Goal: Task Accomplishment & Management: Complete application form

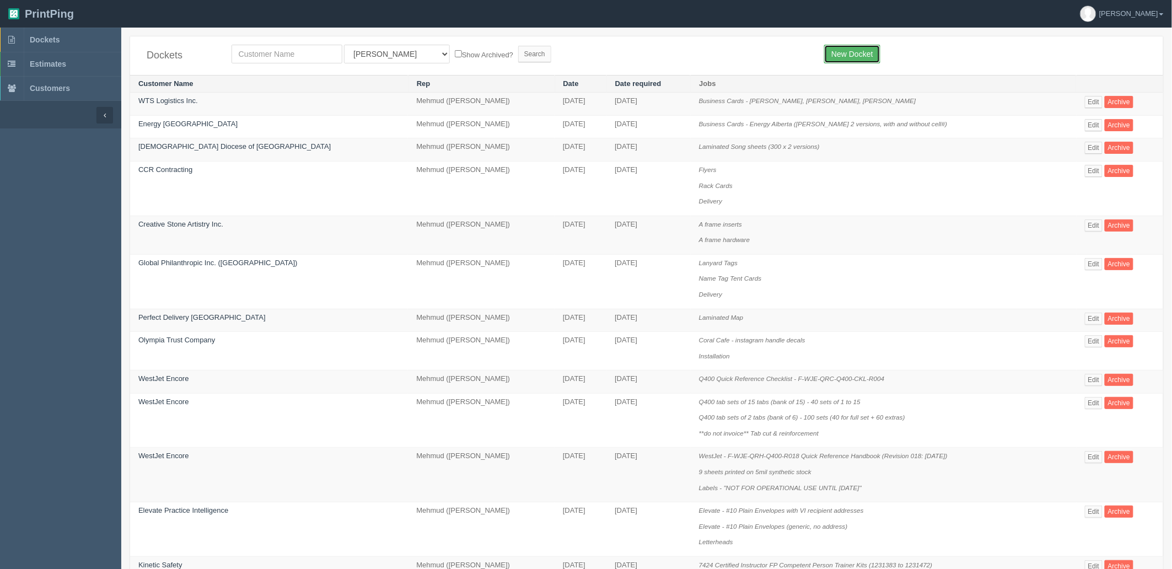
click at [852, 52] on link "New Docket" at bounding box center [852, 54] width 56 height 19
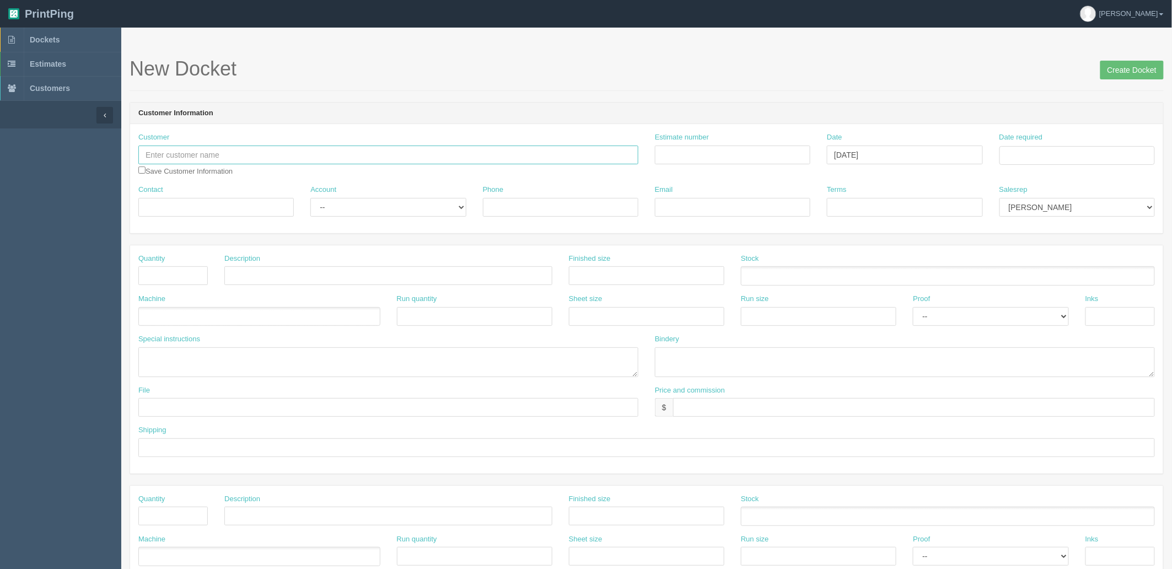
click at [321, 158] on input "text" at bounding box center [388, 155] width 500 height 19
type input "Corteva Agriscience"
drag, startPoint x: 750, startPoint y: 157, endPoint x: 1060, endPoint y: 151, distance: 310.5
click at [750, 157] on input "Estimate number" at bounding box center [732, 155] width 155 height 19
paste input "092513"
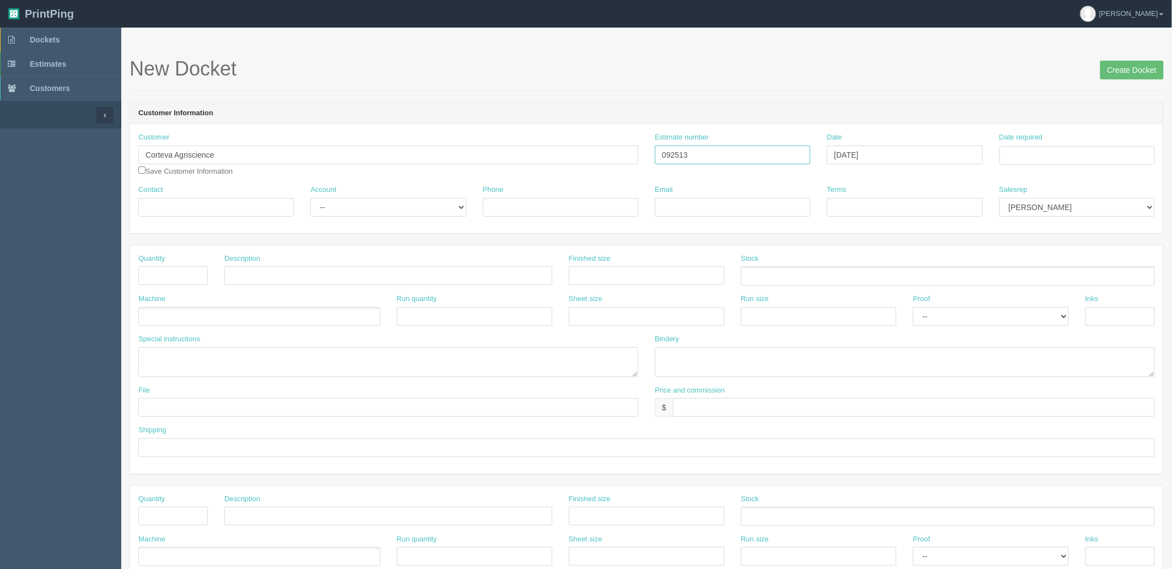
type input "092513"
click at [1059, 148] on input "Date required" at bounding box center [1077, 155] width 155 height 19
click at [1028, 258] on td "22" at bounding box center [1025, 261] width 16 height 16
click at [1059, 261] on td "24" at bounding box center [1055, 261] width 16 height 16
type input "[DATE]"
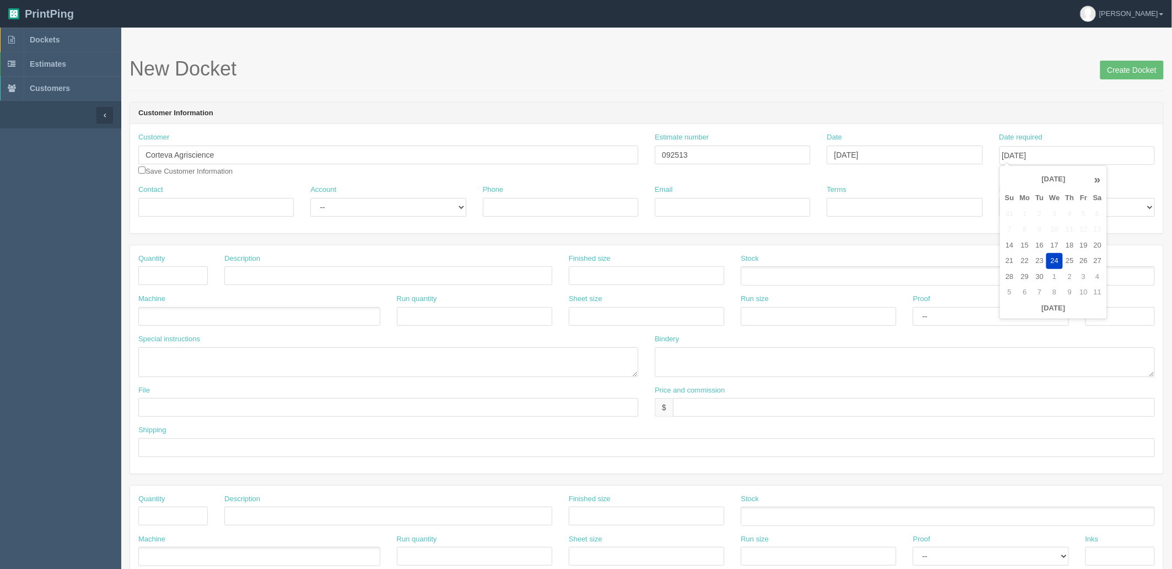
click at [996, 108] on header "Customer Information" at bounding box center [646, 114] width 1033 height 22
click at [1060, 208] on select "[PERSON_NAME] [PERSON_NAME] [PERSON_NAME] [PERSON_NAME] [PERSON_NAME] [PERSON_N…" at bounding box center [1077, 207] width 155 height 19
select select "8"
click at [1000, 198] on select "[PERSON_NAME] [PERSON_NAME] [PERSON_NAME] [PERSON_NAME] [PERSON_NAME] [PERSON_N…" at bounding box center [1077, 207] width 155 height 19
click at [1093, 156] on input "[DATE]" at bounding box center [1077, 155] width 155 height 19
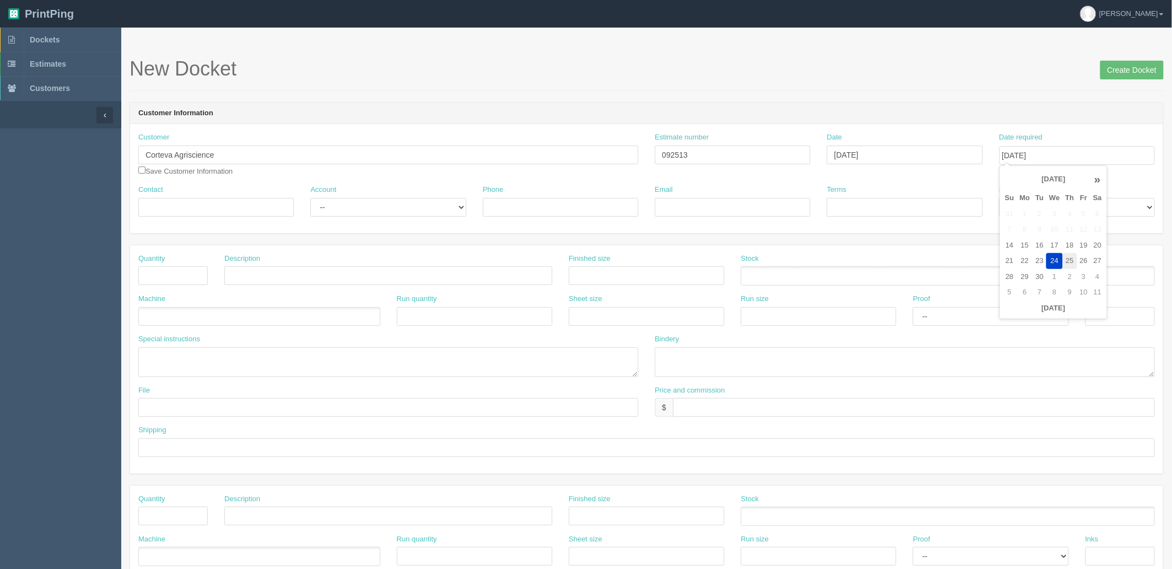
click at [1074, 259] on td "25" at bounding box center [1070, 261] width 14 height 16
type input "[DATE]"
click at [1033, 118] on header "Customer Information" at bounding box center [646, 114] width 1033 height 22
click at [205, 205] on input "Contact" at bounding box center [215, 207] width 155 height 19
paste input "Jensen, Rachel <rachel.jensen-1@corteva.com>"
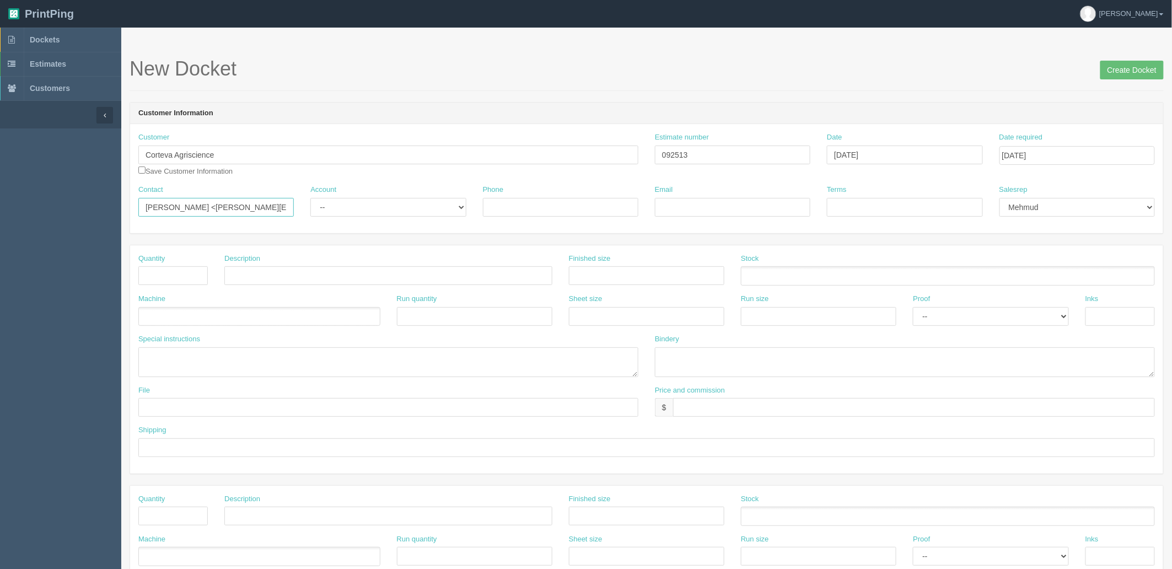
scroll to position [0, 26]
click at [170, 208] on input "Jensen, Rachel <rachel.jensen-1@corteva.com>" at bounding box center [215, 207] width 155 height 19
type input "RAchel Jensen /Corteva CA Printing & Fulfillment"
select select "Rep Client"
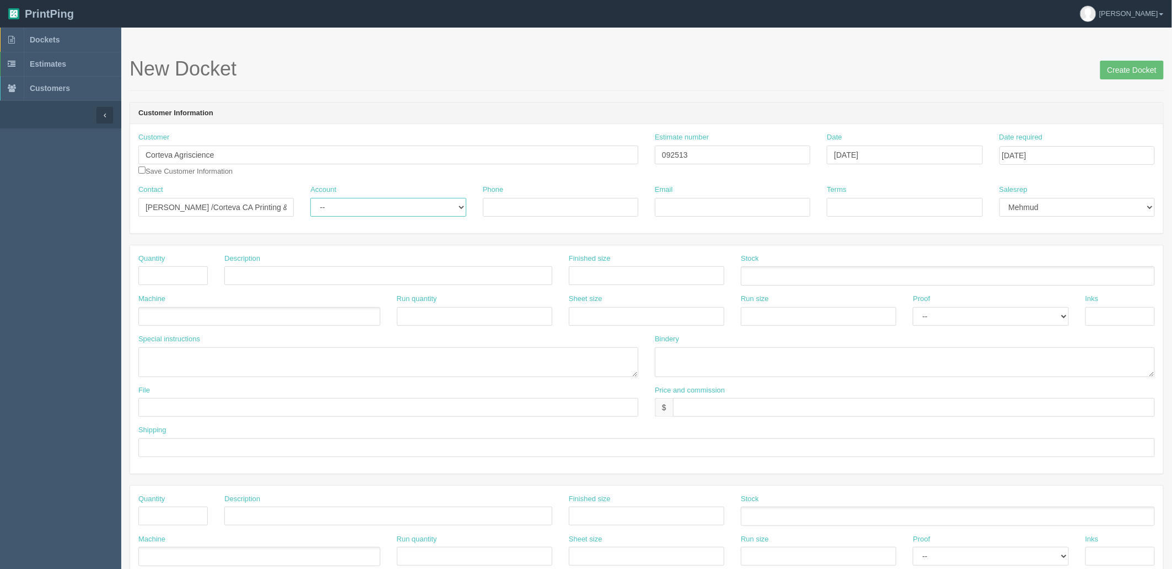
click at [310, 198] on select "-- Existing Client Allrush Client Rep Client" at bounding box center [387, 207] width 155 height 19
type input "rachel.jensen-1@corteva.com/ca-printing@corteva.com"
click at [894, 206] on input "Terms" at bounding box center [904, 207] width 155 height 19
paste input "see shipping line"
type input "see shipping line"
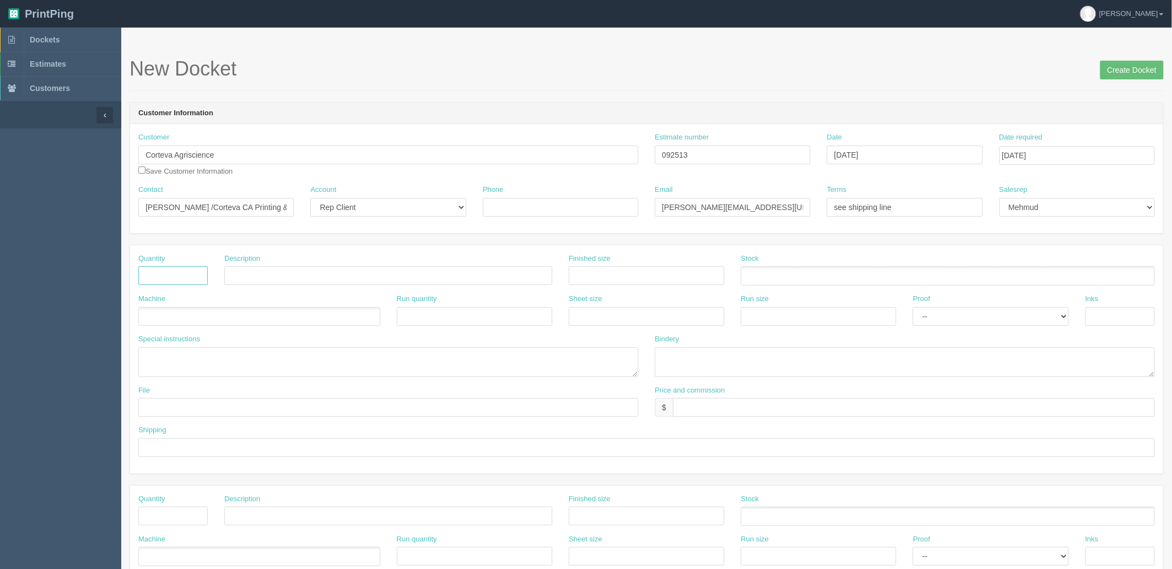
click at [186, 272] on input "text" at bounding box center [172, 275] width 69 height 19
type input "7,654"
click at [420, 275] on input "text" at bounding box center [388, 275] width 328 height 19
paste input "BREVANT Direct Mail"
type input "BREVANT Direct Mail - Postcards"
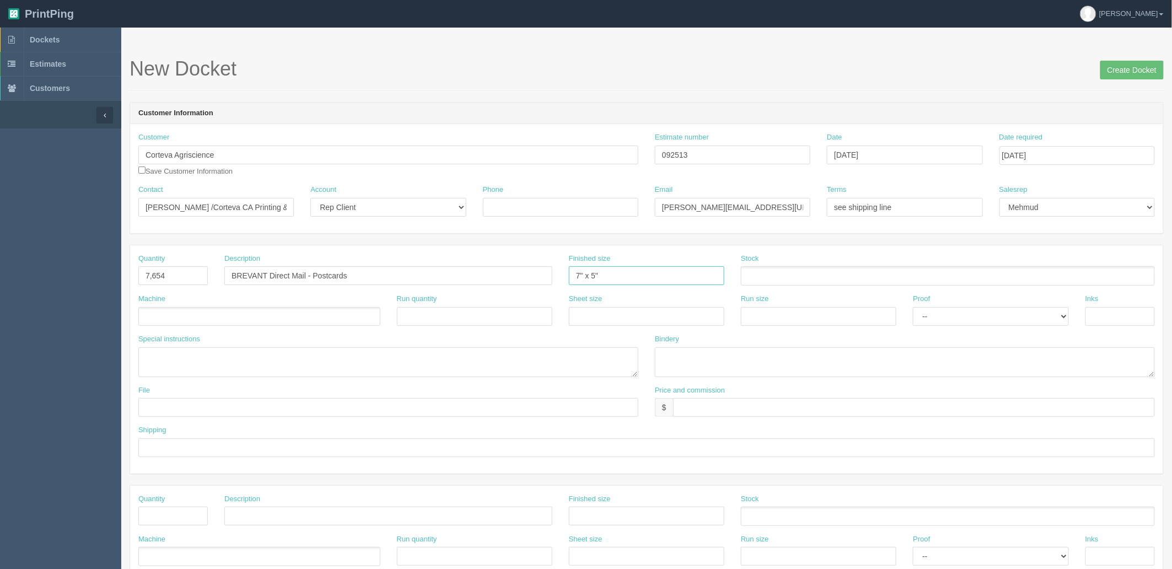
type input "7" x 5""
click at [773, 271] on ul at bounding box center [948, 275] width 414 height 19
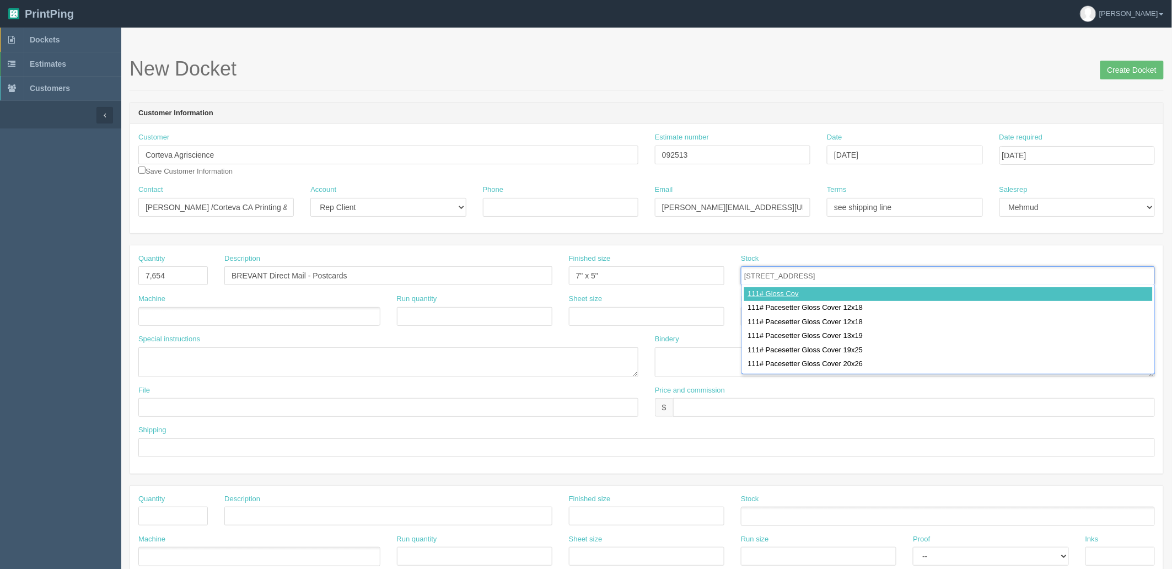
type input "111# Gloss Cover"
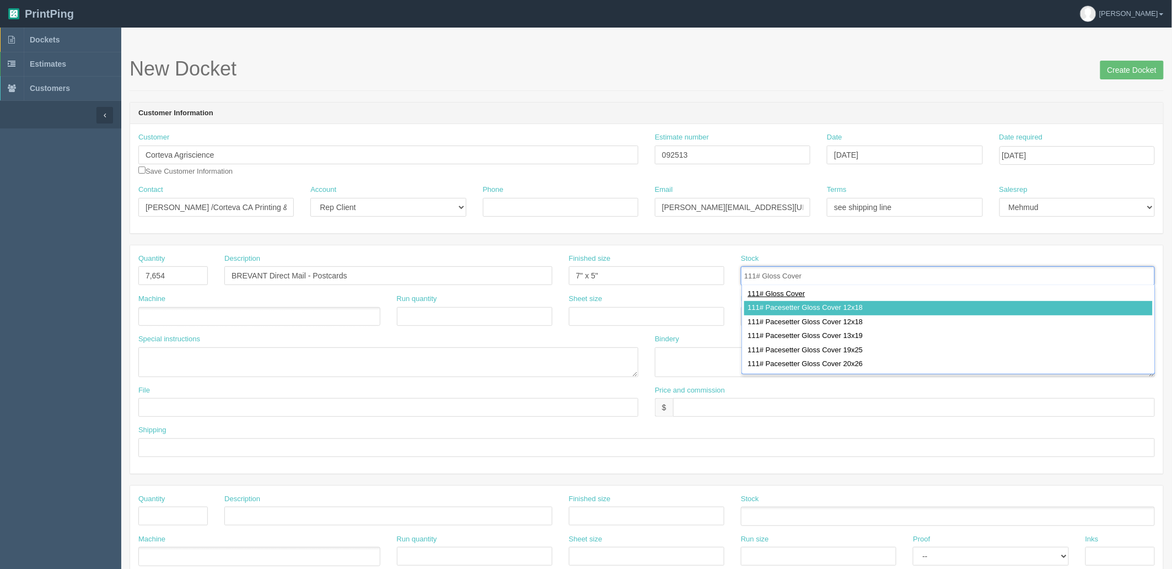
type input "111# Pacesetter Gloss Cover 12x18"
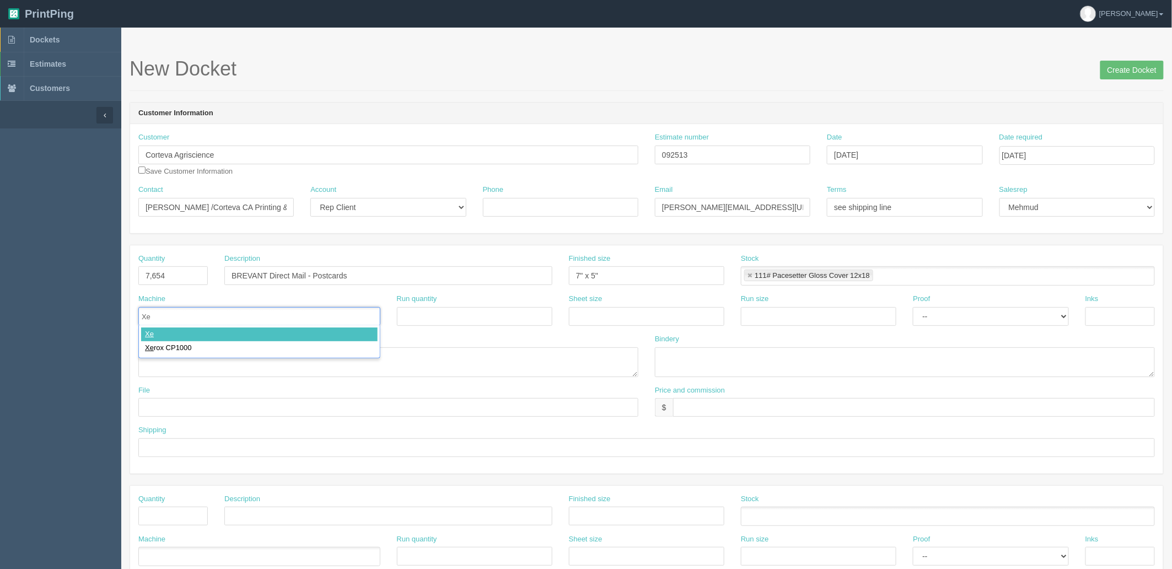
type input "Xer"
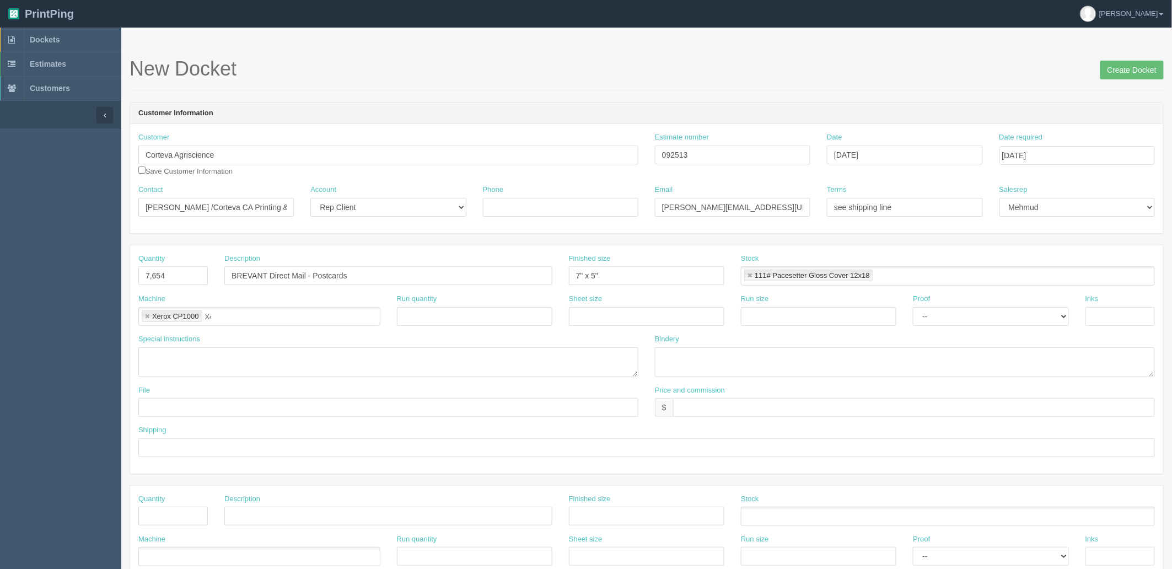
type input "Xerox CP1000"
type input "12" x 18""
paste input "12" x 18""
type input "12" x 18""
select select "Hard Copy"
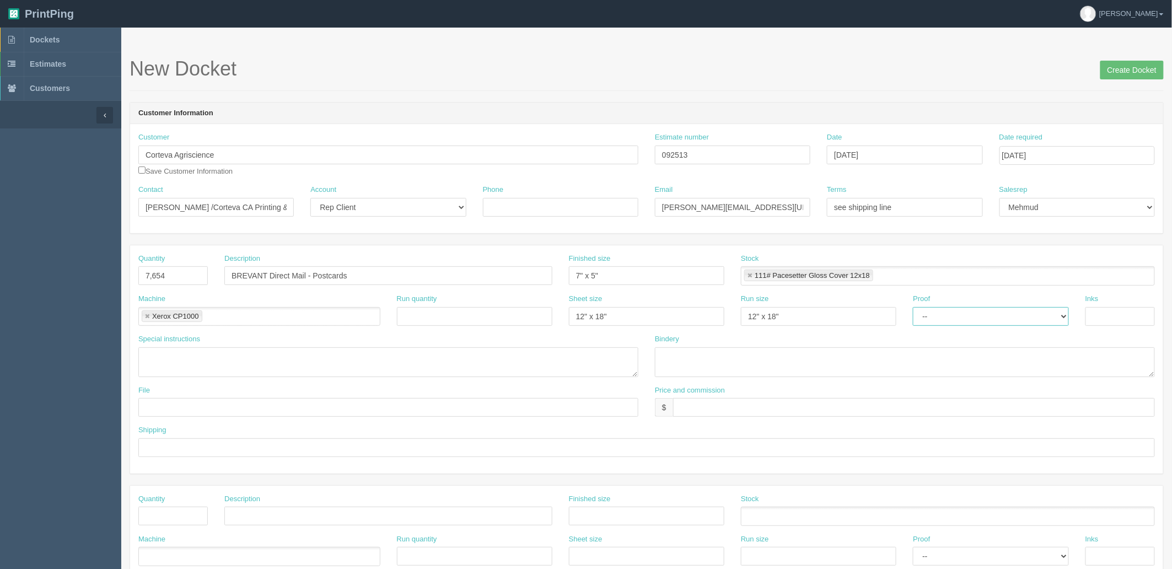
click at [913, 307] on select "-- Email Hard Copy" at bounding box center [990, 316] width 155 height 19
type input "4/4 + VI"
type textarea "get cleansed VI file from Amy"
type textarea "trim, cross band in 100s, mail prep"
drag, startPoint x: 366, startPoint y: 277, endPoint x: 31, endPoint y: 291, distance: 335.0
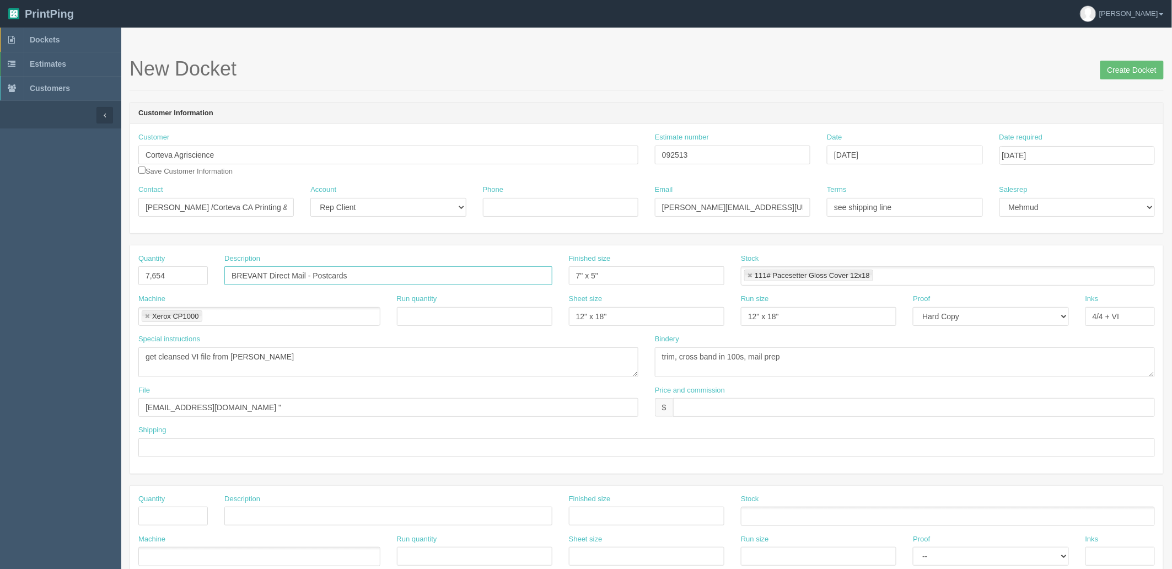
click at [30, 289] on section "Dockets Estimates Customers" at bounding box center [586, 515] width 1172 height 974
click at [271, 417] on div "File files@allrush.ca "" at bounding box center [388, 405] width 517 height 40
click at [268, 405] on input "files@allrush.ca "" at bounding box center [388, 407] width 500 height 19
paste input "BREVANT Direct Mail - Postcards"
type input "files@allrush.ca "Corteva BREVANT - Mailer Postcards""
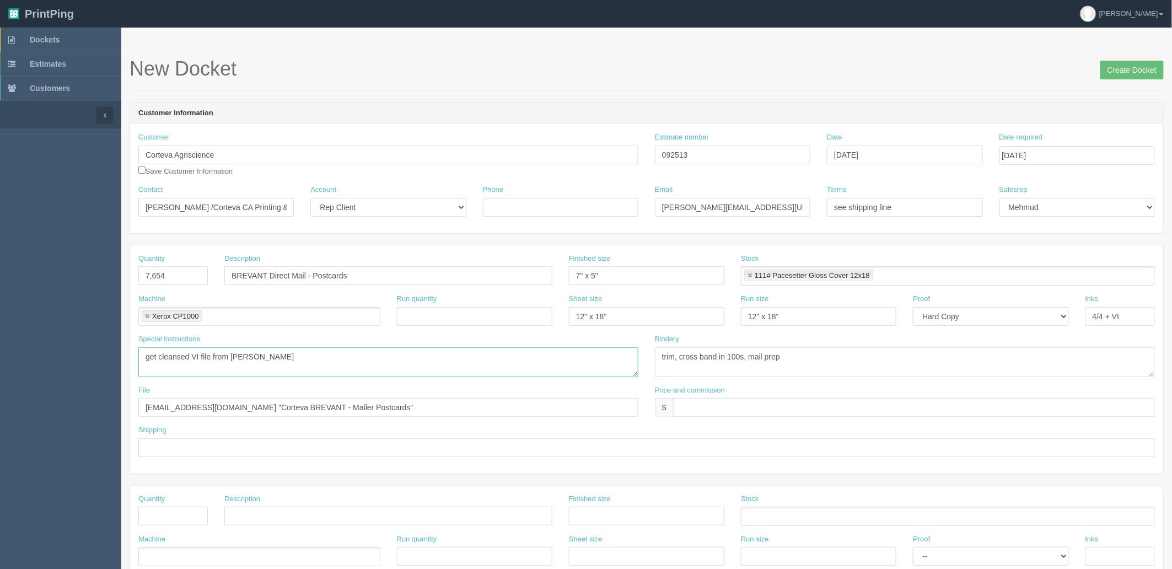
click at [393, 359] on textarea "get cleansed VI file from Amy" at bounding box center [388, 362] width 500 height 30
type textarea "get cleansed VI file from Amy, add indicia and VI addresses, send eproof of fir…"
click at [967, 320] on select "-- Email Hard Copy" at bounding box center [990, 316] width 155 height 19
select select "Email"
click at [913, 307] on select "-- Email Hard Copy" at bounding box center [990, 316] width 155 height 19
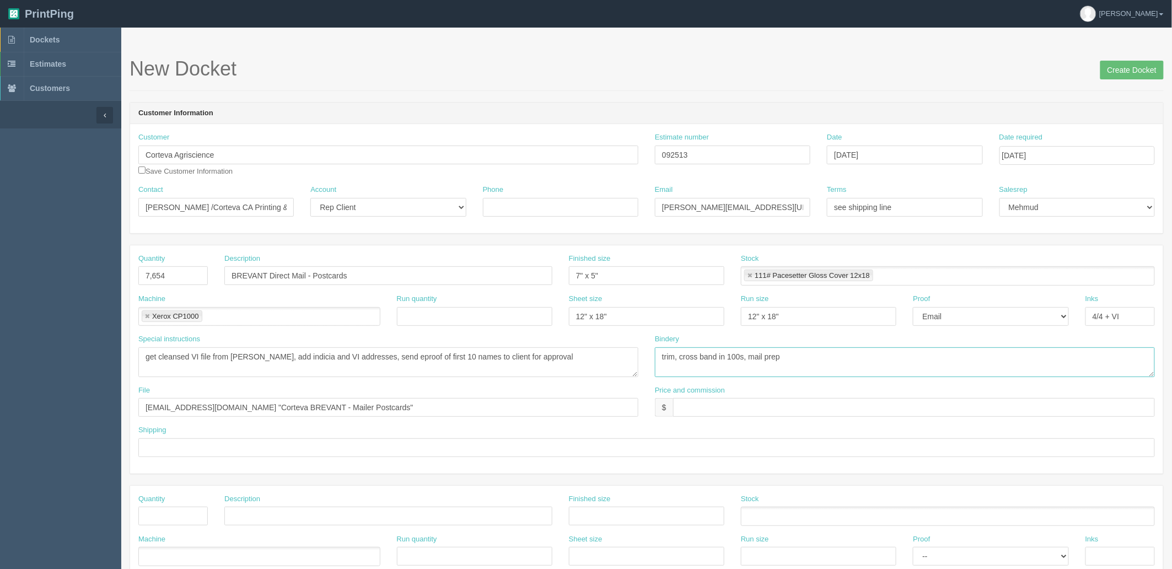
click at [834, 359] on textarea "trim, cross band in 100s, mail prep" at bounding box center [905, 362] width 500 height 30
click at [582, 351] on textarea "get cleansed VI file from Amy, add indicia and VI addresses, send eproof of fir…" at bounding box center [388, 362] width 500 height 30
click at [418, 351] on textarea "get cleansed VI file from Amy, ***add indicia and VI addresses, send eproof of …" at bounding box center [388, 362] width 500 height 30
type textarea "get cleansed VI file from Amy, ***add indicia and VI addresses, send EPROOF for…"
click at [344, 443] on input "text" at bounding box center [646, 447] width 1017 height 19
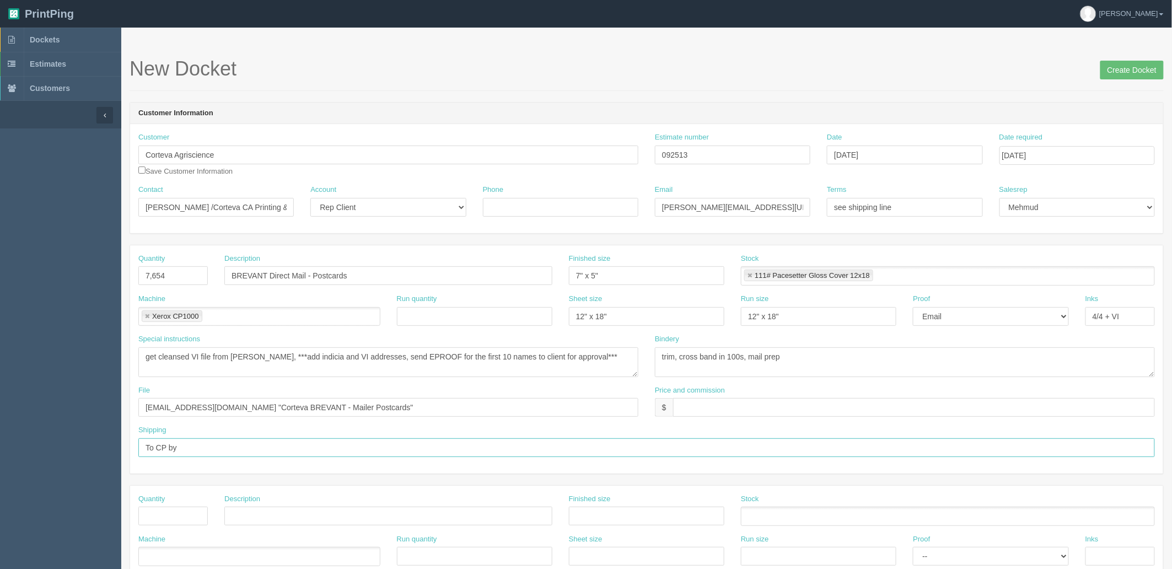
click at [195, 448] on input "To CP by" at bounding box center [646, 447] width 1017 height 19
type input "To CP by 25th Thursday FIRM"
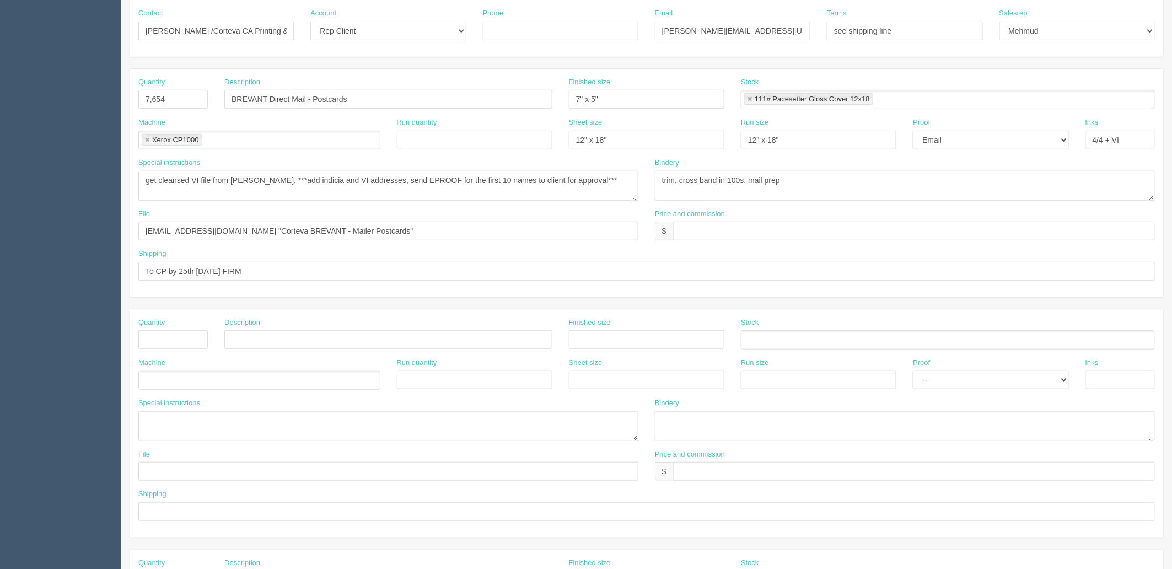
scroll to position [184, 0]
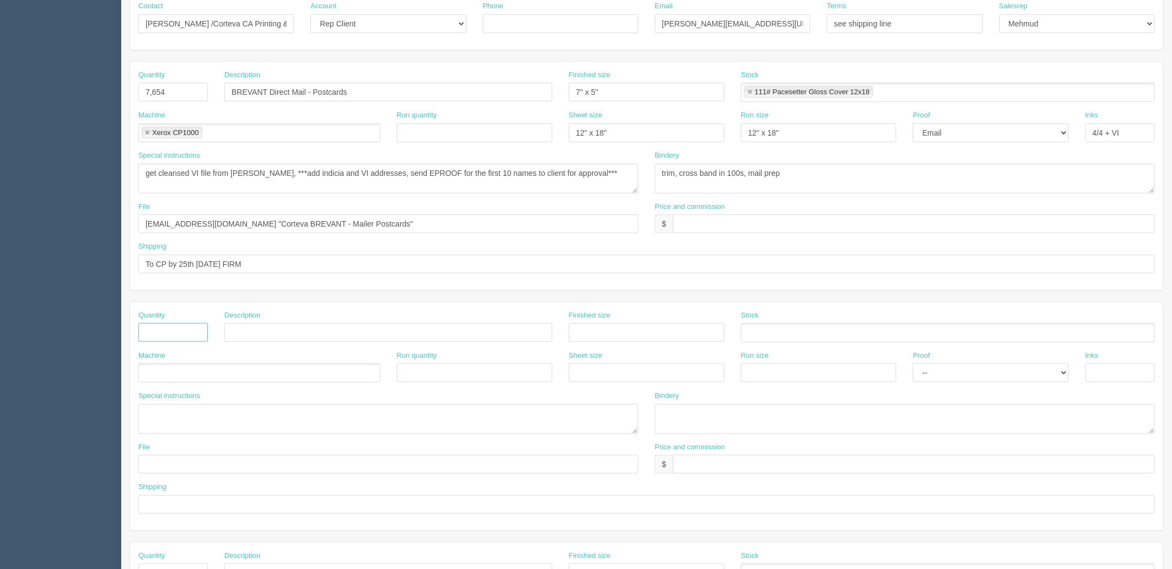
click at [186, 328] on input "text" at bounding box center [172, 332] width 69 height 19
type input "1"
type input "Direct Mailing - 7,654 pieces (on client's CP account"
click at [164, 369] on ul at bounding box center [259, 372] width 242 height 19
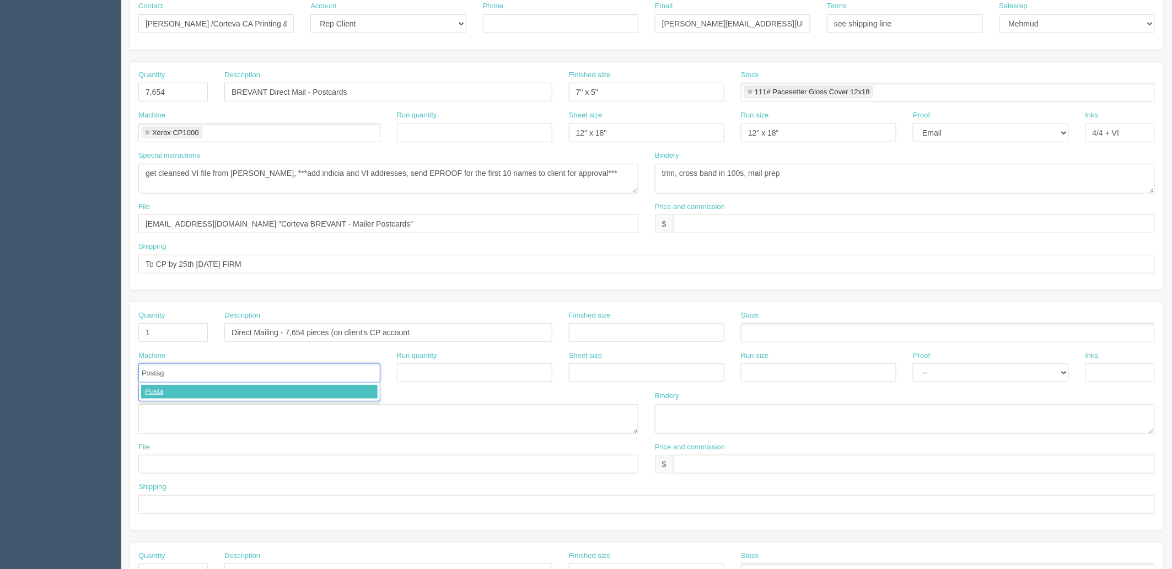
type input "Postage"
click at [210, 418] on textarea at bounding box center [388, 419] width 500 height 30
paste textarea "Use client CP customer number: 2098768, contract# 0040011814"
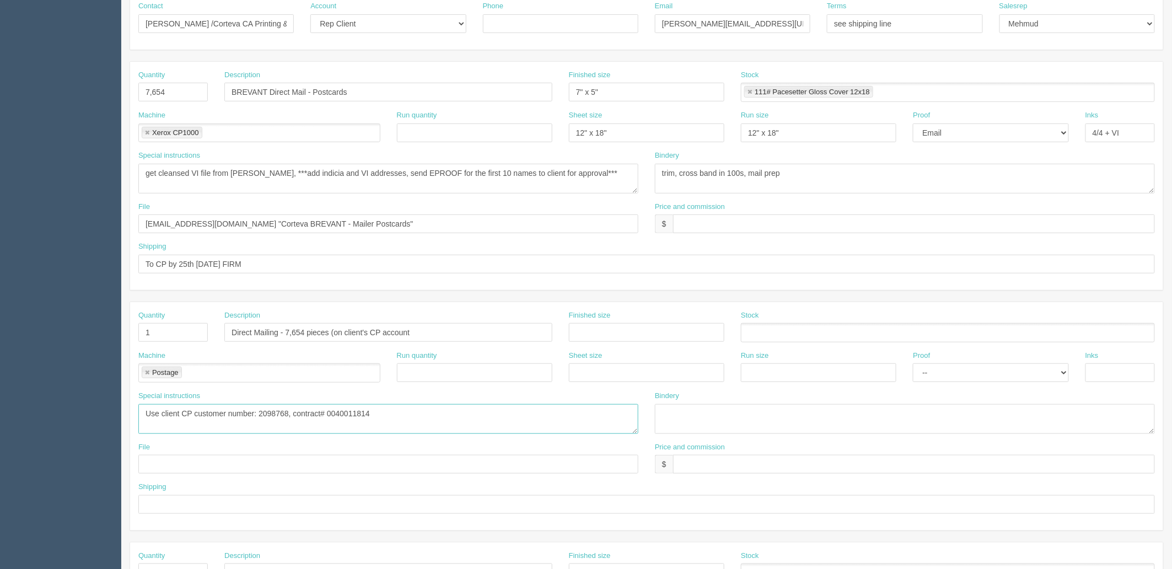
type textarea "Use client CP customer number: 2098768, contract# 0040011814"
click at [682, 414] on textarea at bounding box center [905, 419] width 500 height 30
paste textarea "Mailing, SOM, Data Cleanse, delivery to CP ARP$150(included in quote)"
type textarea "Mailing, SOM, Data Cleanse, delivery to CP ARP$150(included in quote)"
click at [741, 464] on input "text" at bounding box center [914, 464] width 482 height 19
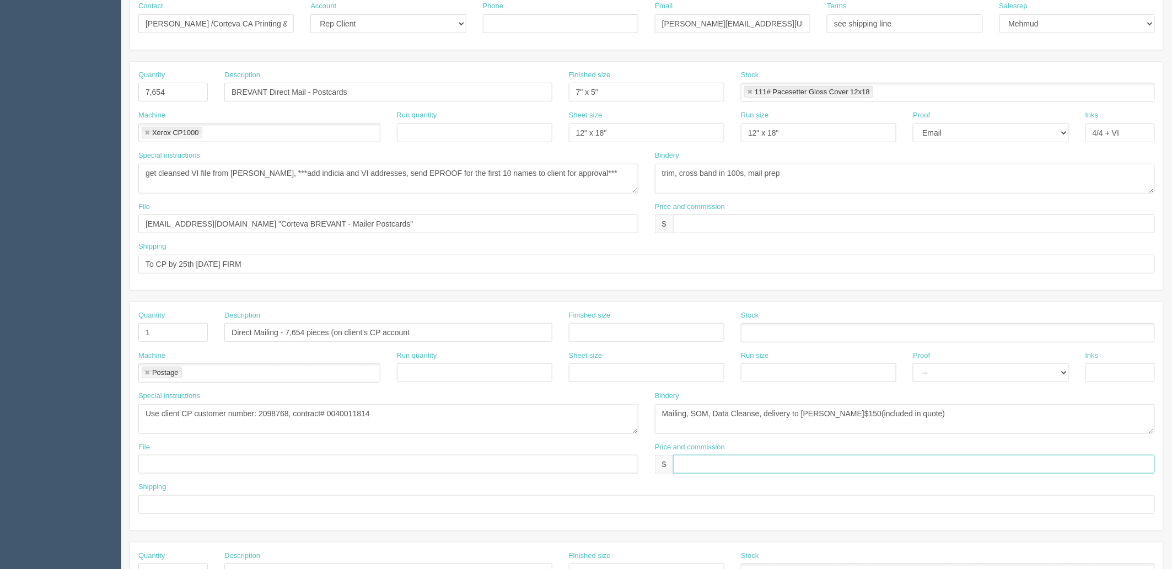
paste input "$0 mj$0 AR$0"
type input "$0 mj$0 AR$0"
drag, startPoint x: 287, startPoint y: 257, endPoint x: 0, endPoint y: 257, distance: 286.7
click at [0, 257] on section "Dockets Estimates Customers" at bounding box center [586, 331] width 1172 height 974
click at [200, 504] on input "text" at bounding box center [646, 504] width 1017 height 19
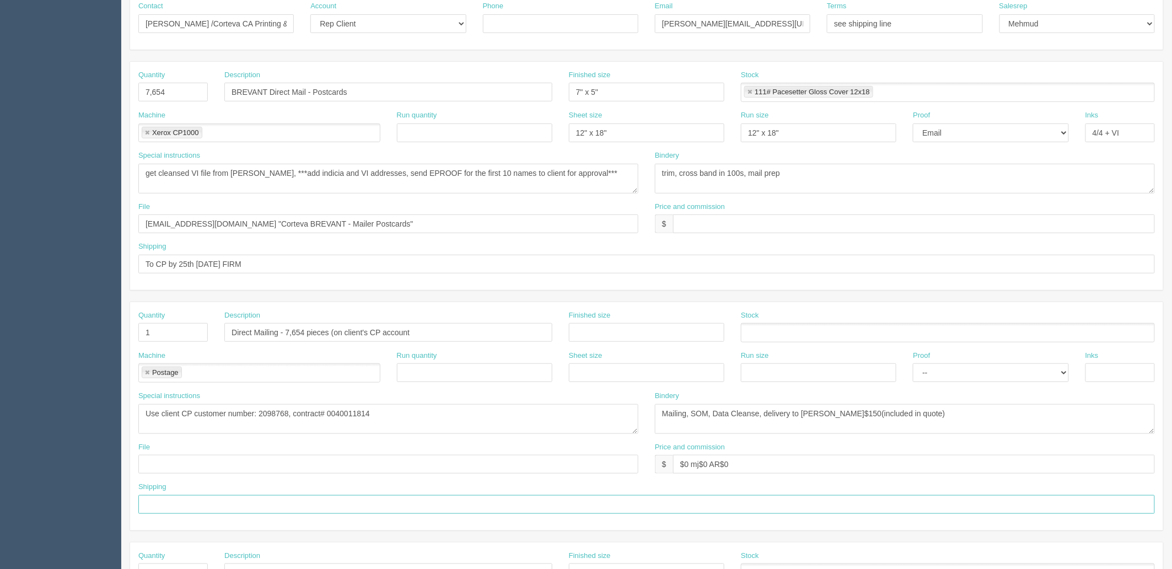
paste input "To CP by 25th Thursday FIRM"
click at [277, 503] on input "To CP by 25th Thursday FIRM" at bounding box center [646, 504] width 1017 height 19
click at [282, 500] on input "To CP by 25th Thursday FIRM" at bounding box center [646, 504] width 1017 height 19
type input "To CP by 25th Thursday FIRM, in homes as soon as possible"
click at [303, 467] on input "text" at bounding box center [388, 464] width 500 height 19
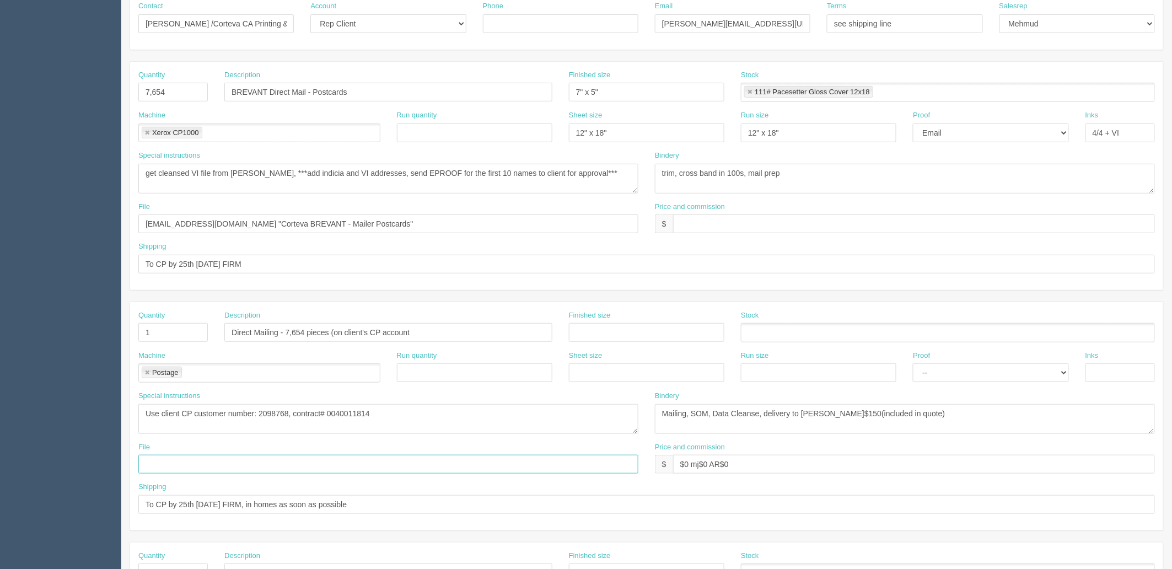
paste input "Mail list sent to Amy"
type input "Mail list sent to Amy"
click at [438, 419] on textarea "Use client CP customer number: 2098768, contract# 0040011814" at bounding box center [388, 419] width 500 height 30
click at [429, 331] on input "Direct Mailing - 7,654 pieces (on client's CP account" at bounding box center [388, 332] width 328 height 19
type input "Direct Mailing - 7,654 pieces (on client's CP account)"
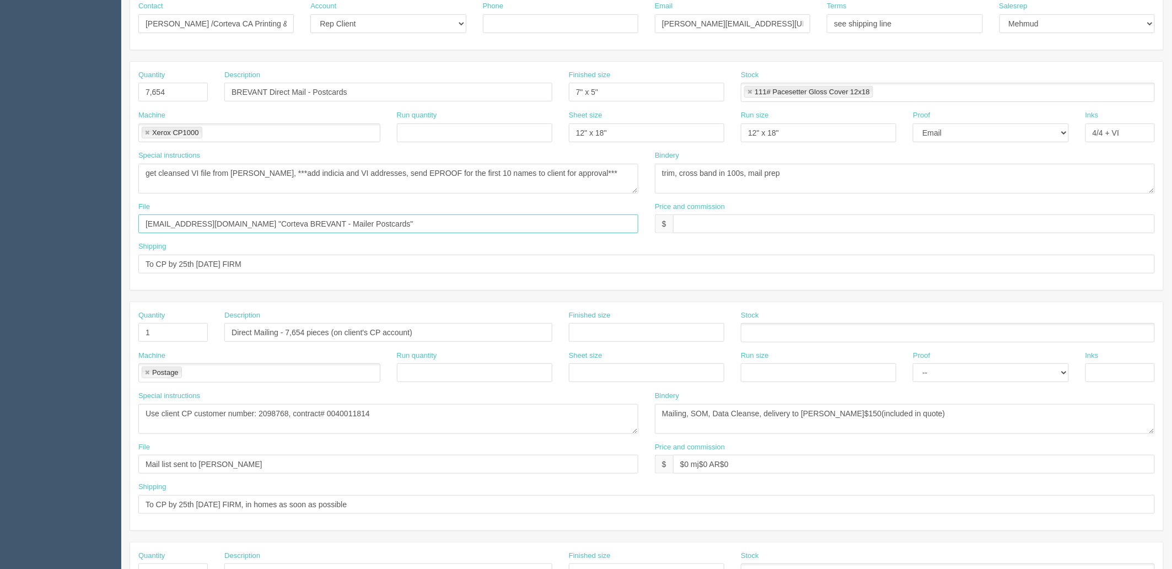
click at [335, 222] on input "files@allrush.ca "Corteva BREVANT - Mailer Postcards"" at bounding box center [388, 223] width 500 height 19
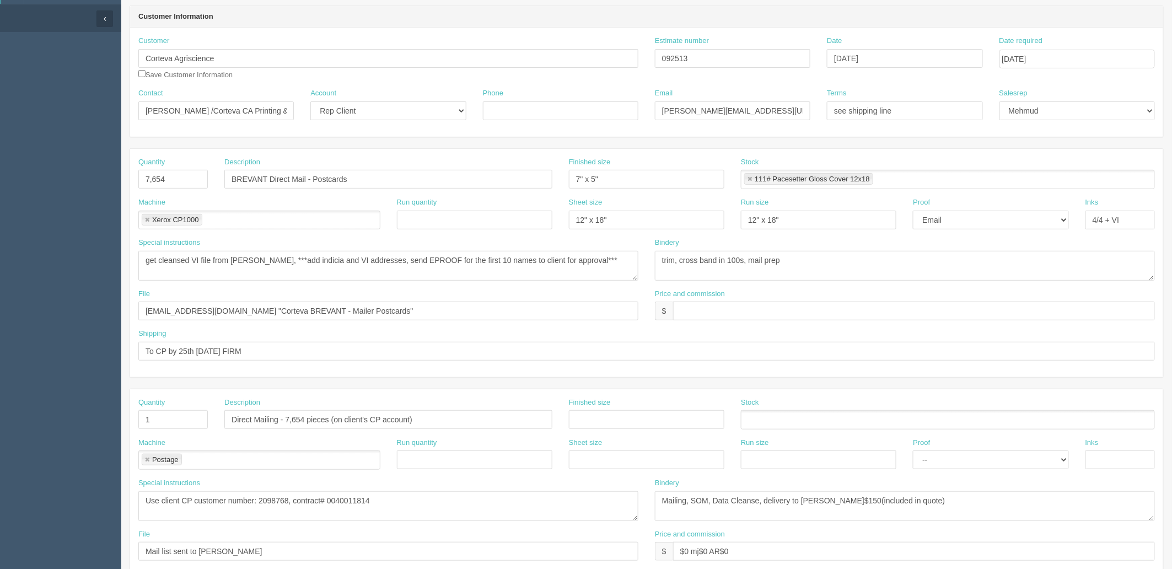
scroll to position [0, 0]
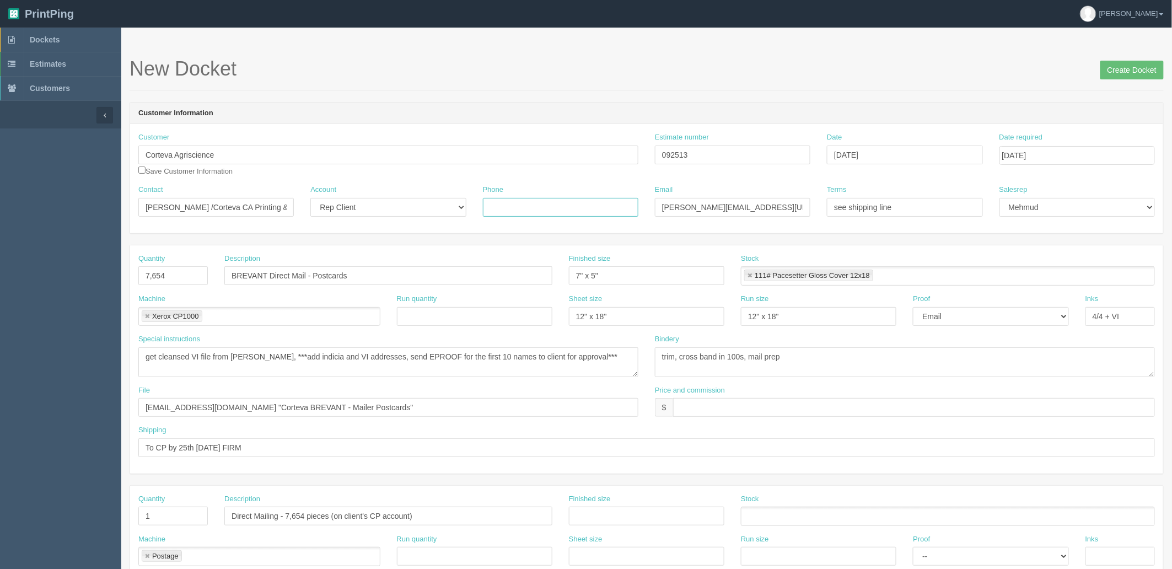
click at [530, 205] on input "Phone" at bounding box center [560, 207] width 155 height 19
paste input "403 796 5482"
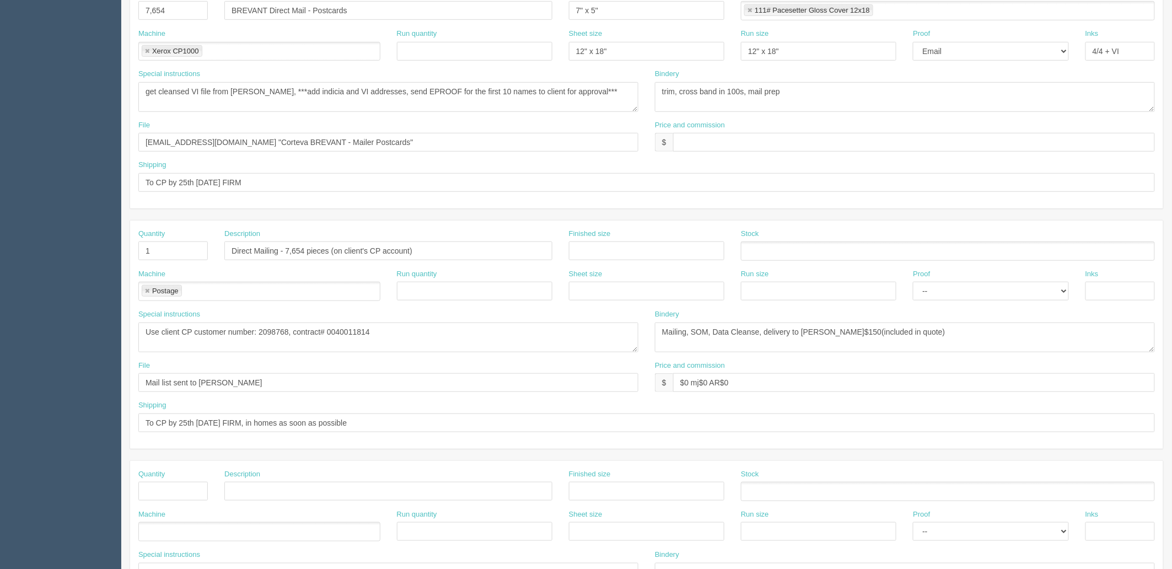
scroll to position [245, 0]
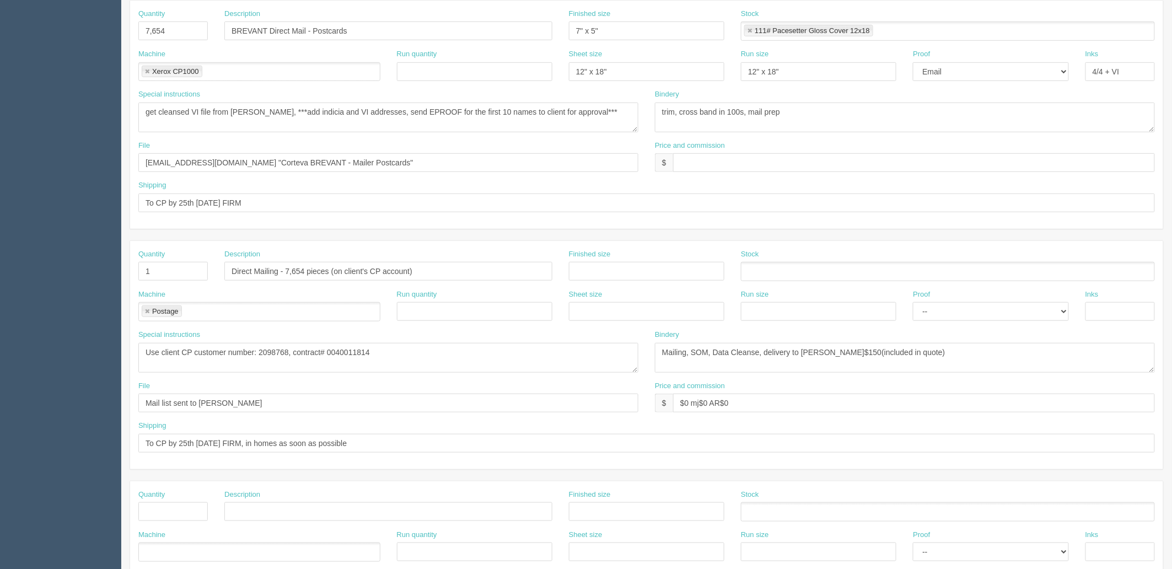
type input "403 796 5482"
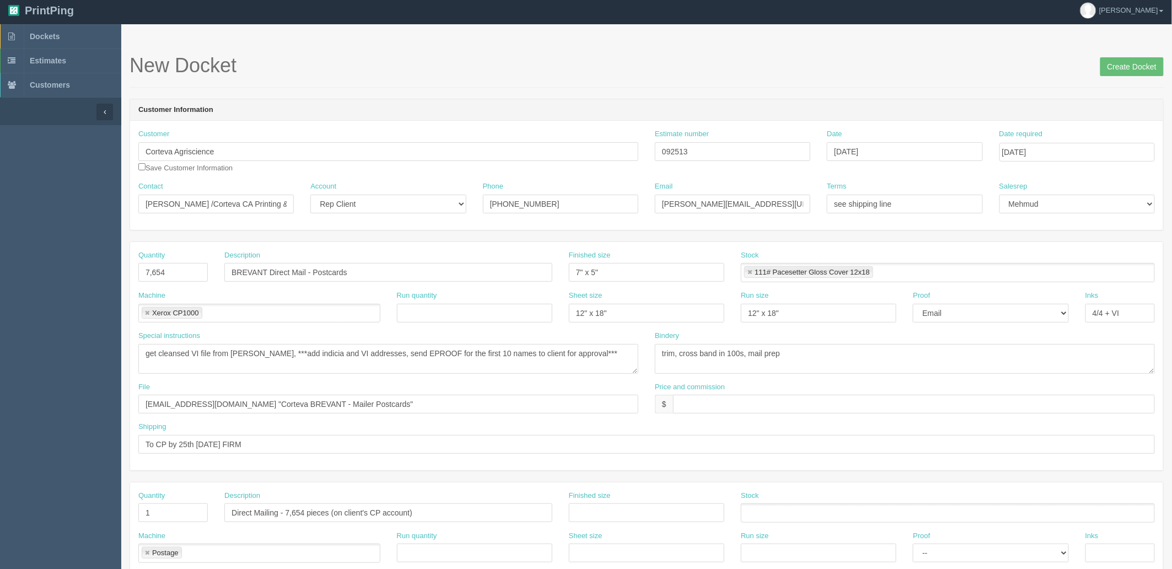
scroll to position [0, 0]
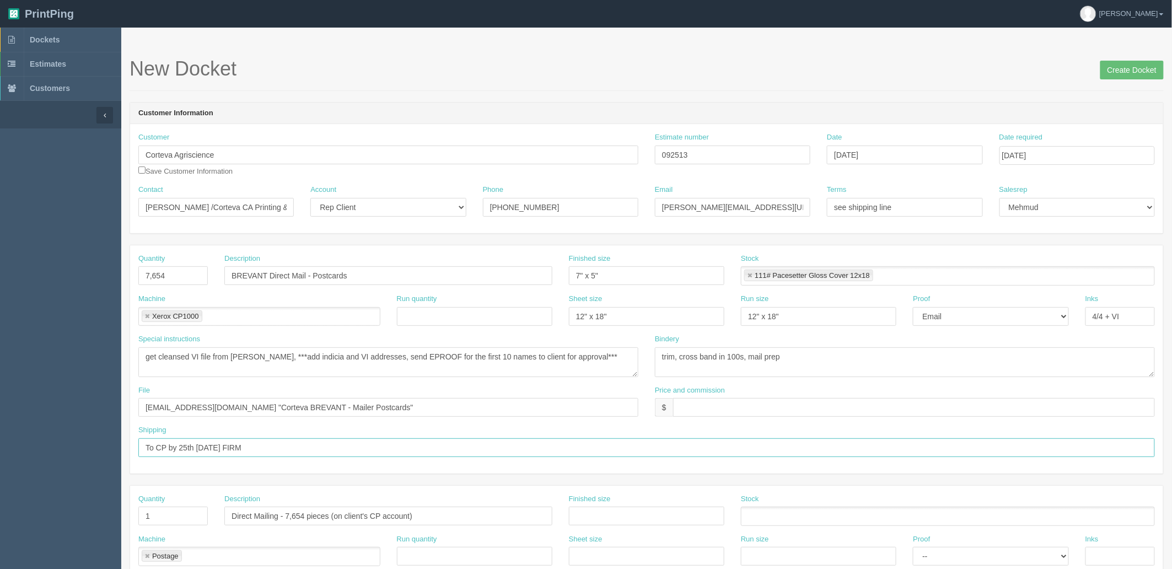
drag, startPoint x: 290, startPoint y: 445, endPoint x: 0, endPoint y: 442, distance: 290.0
click at [0, 442] on section "Dockets Estimates Customers" at bounding box center [586, 515] width 1172 height 974
paste input "PO 4800063726 / SAP# AN01434819047 | CC invoice to Jensen, Rachel <rachel.jense…"
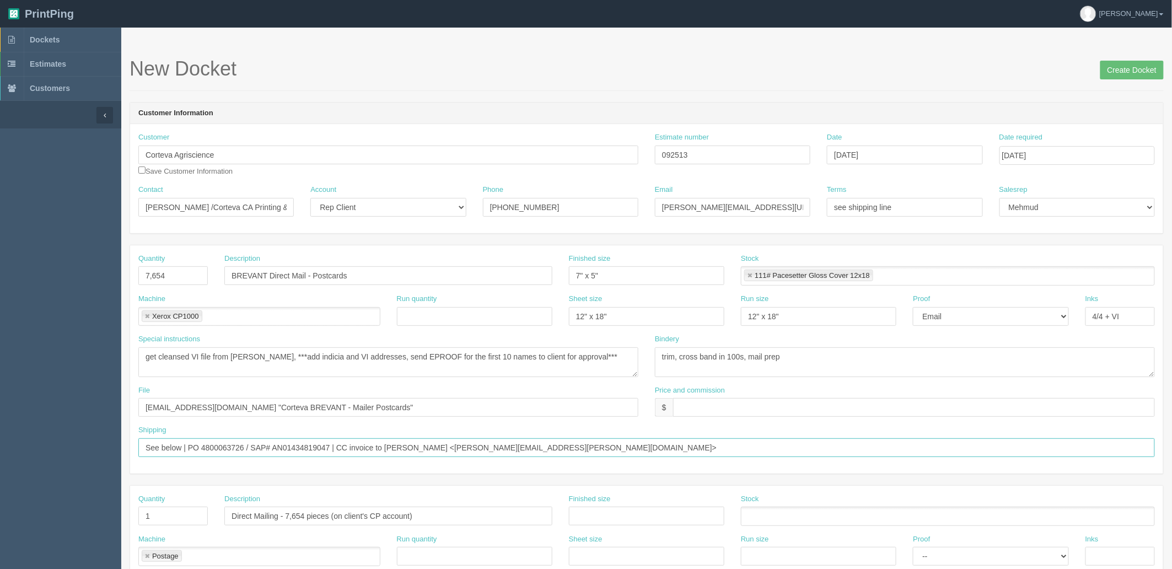
click at [618, 449] on input "See below | PO 4800063726 / SAP# AN01434819047 | CC invoice to Jensen, Rachel <…" at bounding box center [646, 447] width 1017 height 19
click at [573, 448] on input "See below | PO 4800063726 / SAP# AN01434819047 | CC invoice to Jensen, Rachel <…" at bounding box center [646, 447] width 1017 height 19
type input "See below | PO 4800063726 / SAP# AN01434819047 | CC invoice to Jensen, Rachel <…"
drag, startPoint x: 767, startPoint y: 205, endPoint x: 439, endPoint y: 191, distance: 327.8
click at [439, 191] on div "Contact RAchel Jensen /Corteva CA Printing & Fulfillment Account -- Existing Cl…" at bounding box center [646, 205] width 1033 height 40
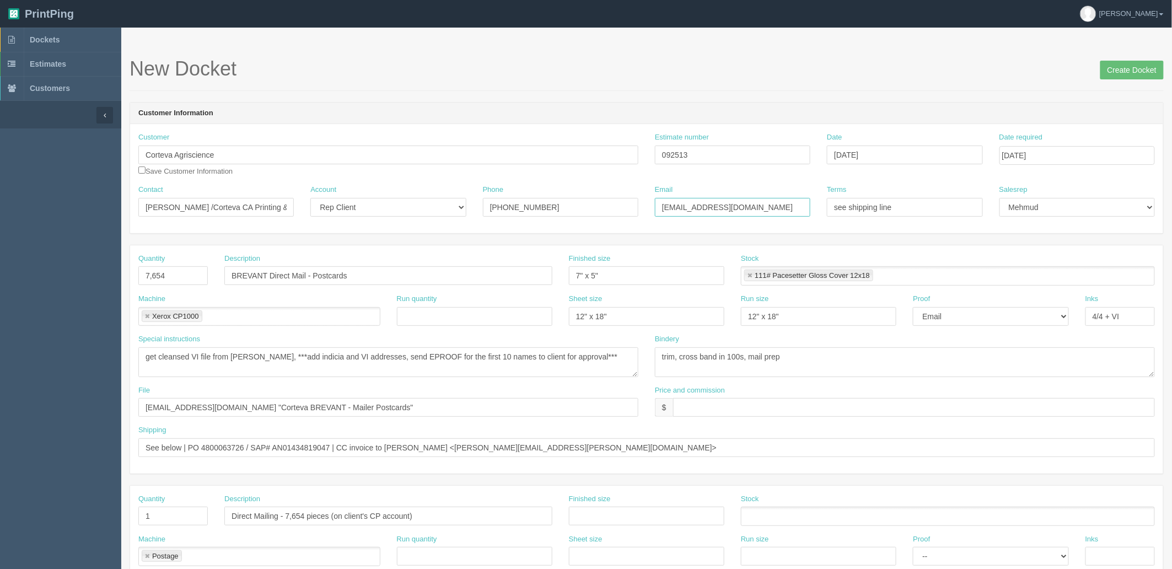
type input "ca-printing@corteva.com"
click at [200, 207] on input "RAchel Jensen /Corteva CA Printing & Fulfillment" at bounding box center [215, 207] width 155 height 19
drag, startPoint x: 199, startPoint y: 207, endPoint x: 643, endPoint y: 223, distance: 444.2
click at [643, 223] on div "Contact RAchel Jensen /Corteva CA Printing & Fulfillment Account -- Existing Cl…" at bounding box center [646, 205] width 1033 height 40
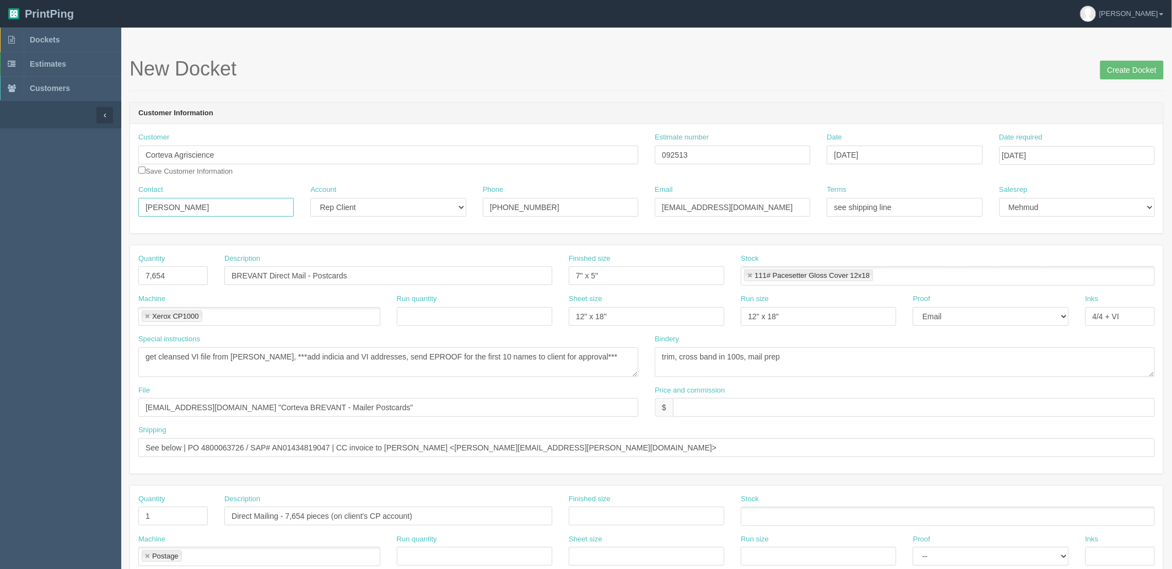
scroll to position [0, 0]
type input "RAchel Jensen"
click at [594, 448] on input "See below | PO 4800063726 / SAP# AN01434819047 | CC invoice to Jensen, Rachel <…" at bounding box center [646, 447] width 1017 height 19
click at [576, 448] on input "See below | PO 4800063726 / SAP# AN01434819047 | CC invoice to Jensen, Rachel <…" at bounding box center [646, 447] width 1017 height 19
type input "See below | PO 4800063726 / SAP# AN01434819047 | CC invoice to Jensen, Rachel <…"
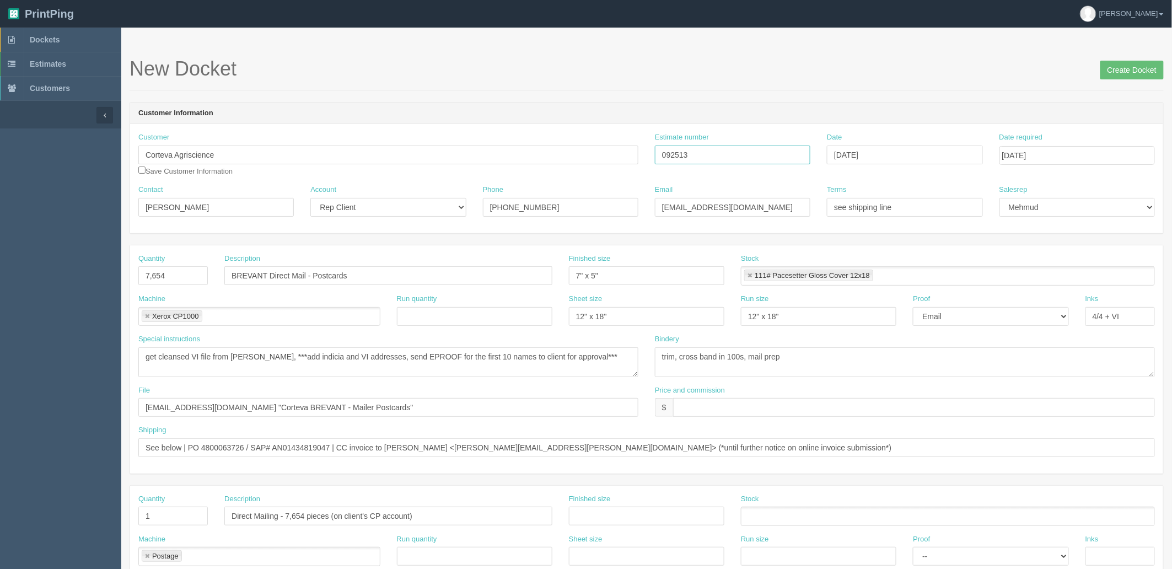
drag, startPoint x: 687, startPoint y: 153, endPoint x: 508, endPoint y: 157, distance: 178.7
click at [511, 157] on div "Customer Corteva Agriscience Corteva Agriscience Save Customer Information Esti…" at bounding box center [646, 158] width 1033 height 52
click at [845, 383] on div "Bindery trim, cross band in 100s, mail prep" at bounding box center [905, 359] width 517 height 51
click at [727, 406] on input "text" at bounding box center [914, 407] width 482 height 19
click at [870, 409] on input "$1,762.16 mj$ AR$" at bounding box center [914, 407] width 482 height 19
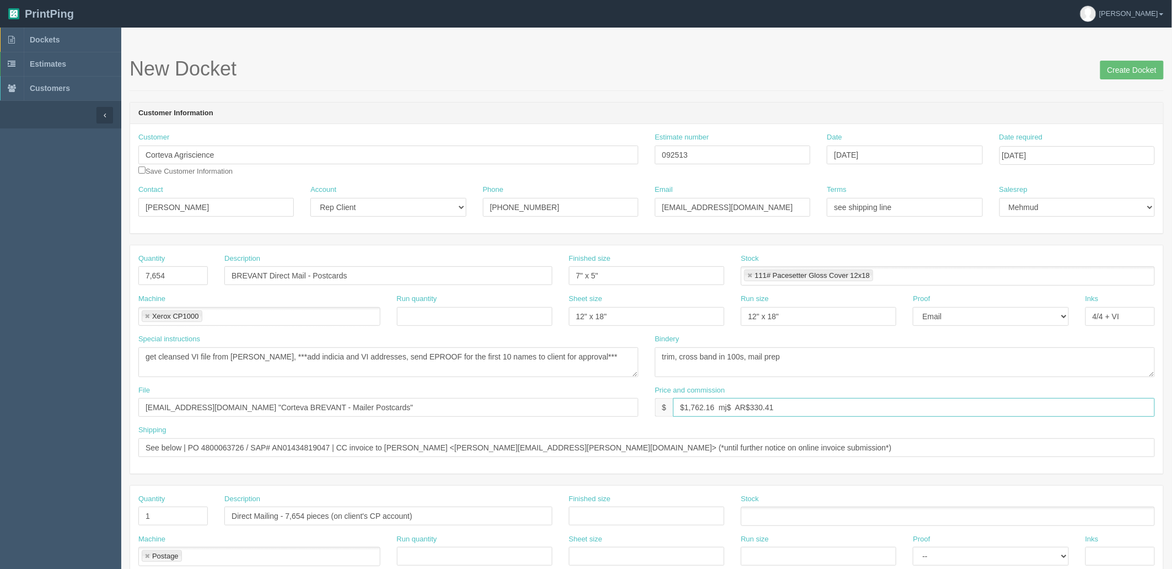
paste input "330.41"
type input "$1,762.16 mj$330.41 AR$330.41"
click at [870, 90] on div "New Docket Create Docket" at bounding box center [647, 74] width 1034 height 33
click at [1125, 67] on input "Create Docket" at bounding box center [1132, 70] width 63 height 19
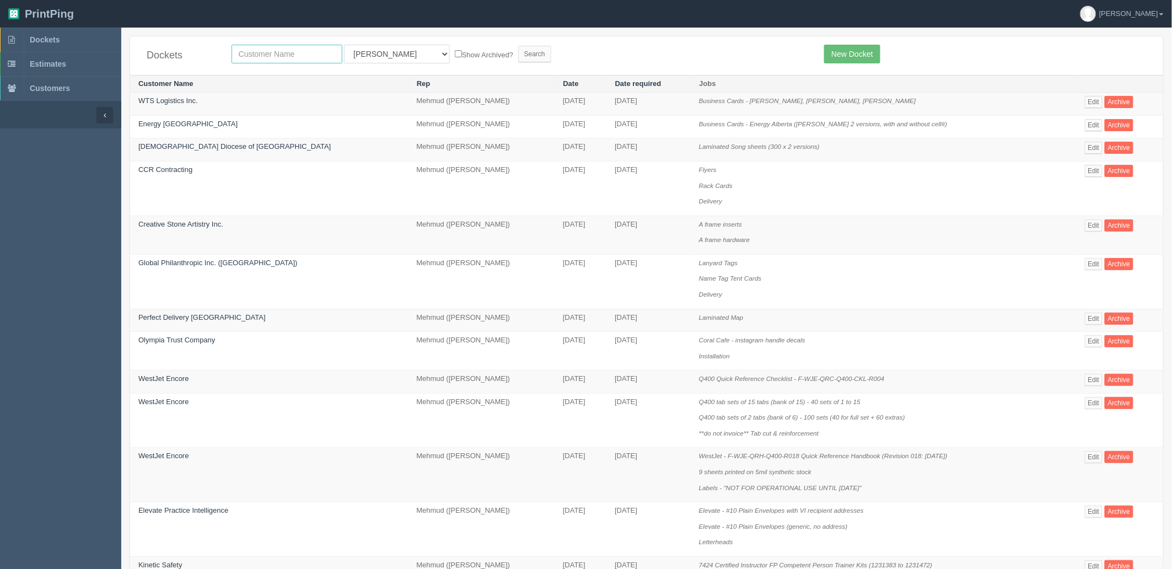
click at [267, 61] on input "text" at bounding box center [287, 54] width 111 height 19
type input "corteva"
click at [518, 46] on input "Search" at bounding box center [534, 54] width 33 height 17
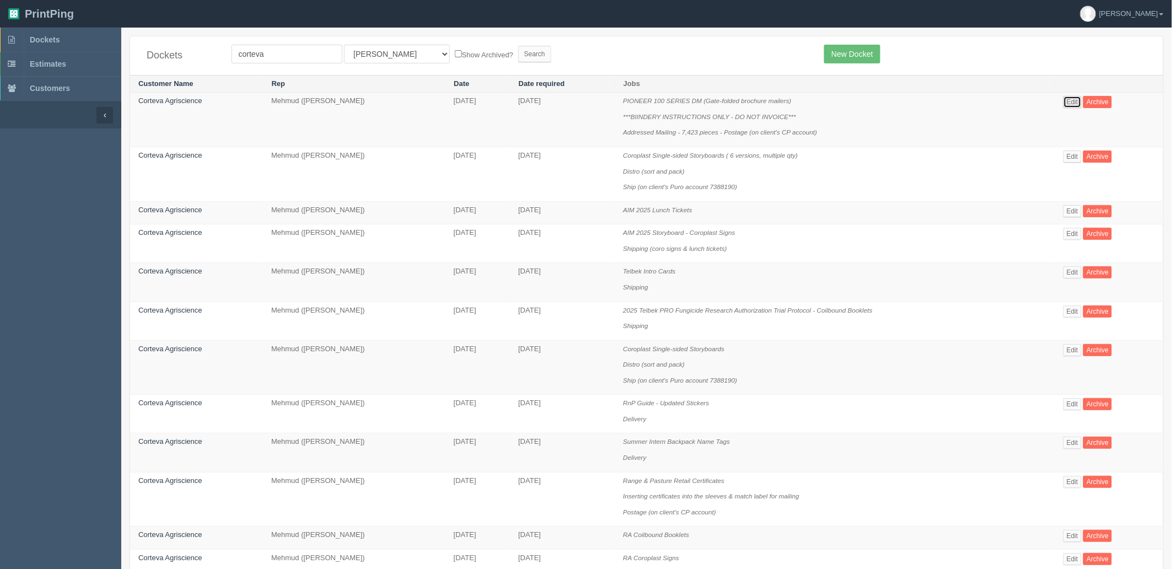
click at [1079, 101] on link "Edit" at bounding box center [1073, 102] width 18 height 12
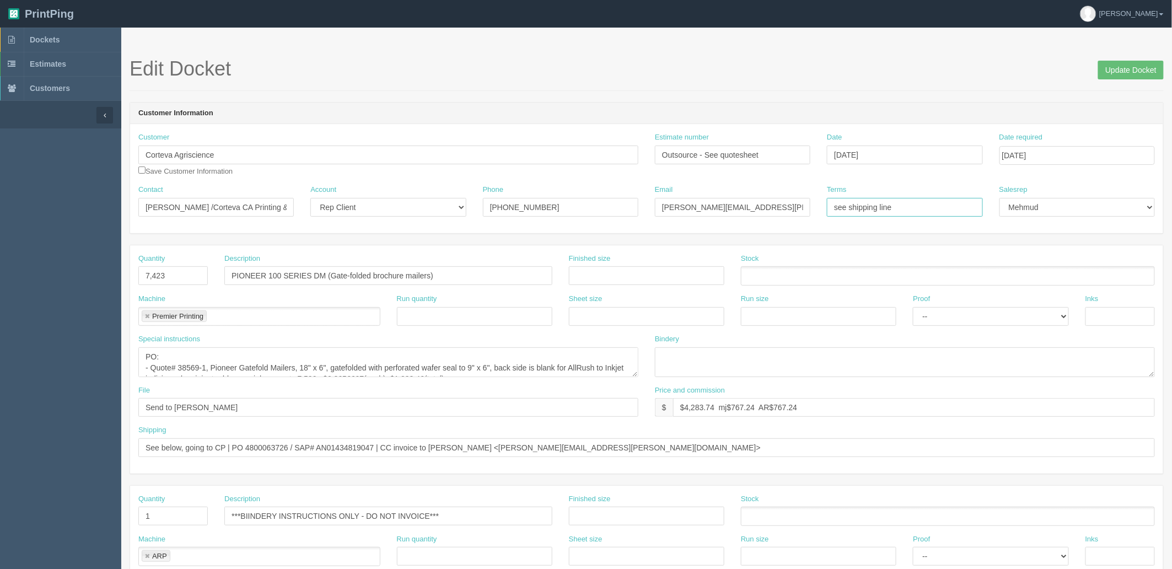
drag, startPoint x: 911, startPoint y: 207, endPoint x: 577, endPoint y: 205, distance: 333.6
click at [577, 205] on div "Contact RAchel Jensen /Corteva CA Printing & Fulfillment Account -- Existing Cl…" at bounding box center [646, 205] width 1033 height 40
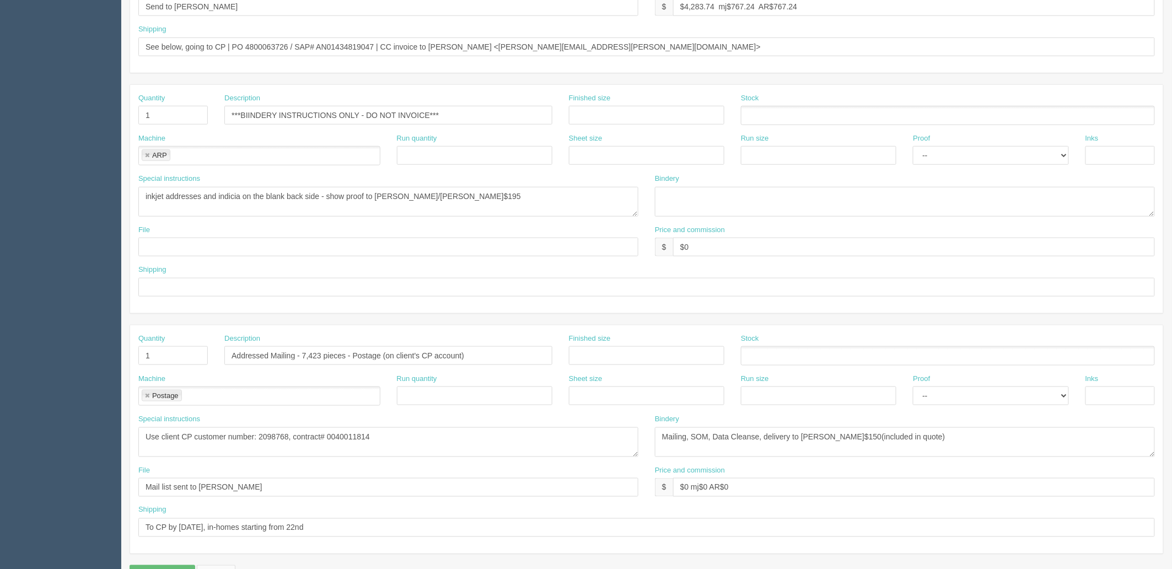
scroll to position [433, 0]
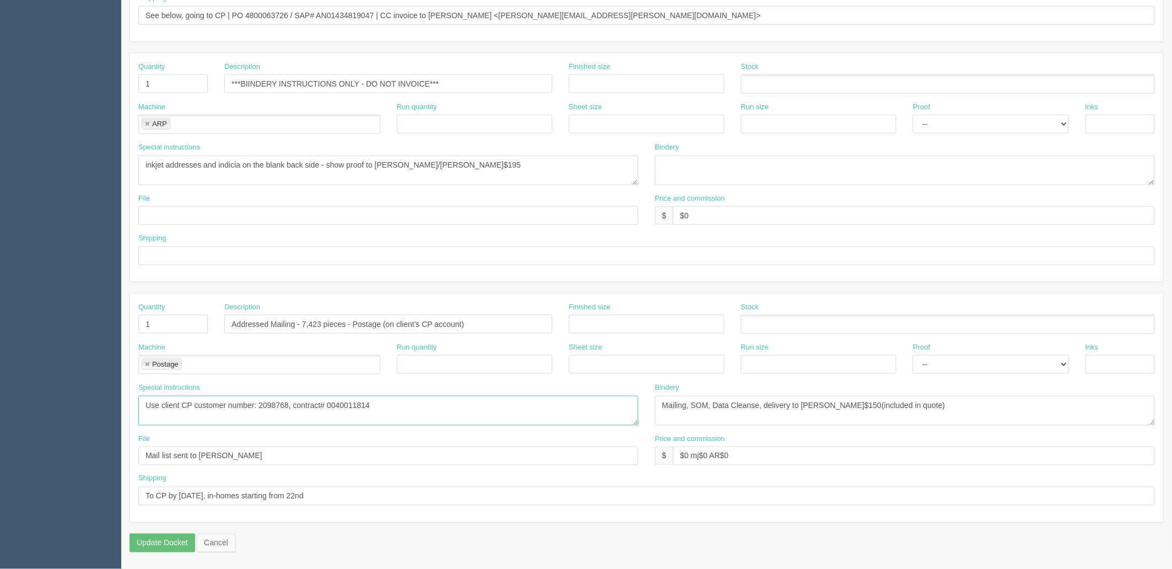
drag, startPoint x: 458, startPoint y: 401, endPoint x: -163, endPoint y: 411, distance: 620.9
click at [0, 411] on html "PrintPing Zack Edit account ( zack@allrush.ca ) Logout Dockets Estimates" at bounding box center [586, 68] width 1172 height 1001
drag, startPoint x: 977, startPoint y: 410, endPoint x: 138, endPoint y: 414, distance: 838.1
click at [199, 410] on div "Special instructions Use client CP customer number: 2098768, contract# 00400118…" at bounding box center [646, 408] width 1033 height 51
drag, startPoint x: 766, startPoint y: 456, endPoint x: 385, endPoint y: 457, distance: 381.6
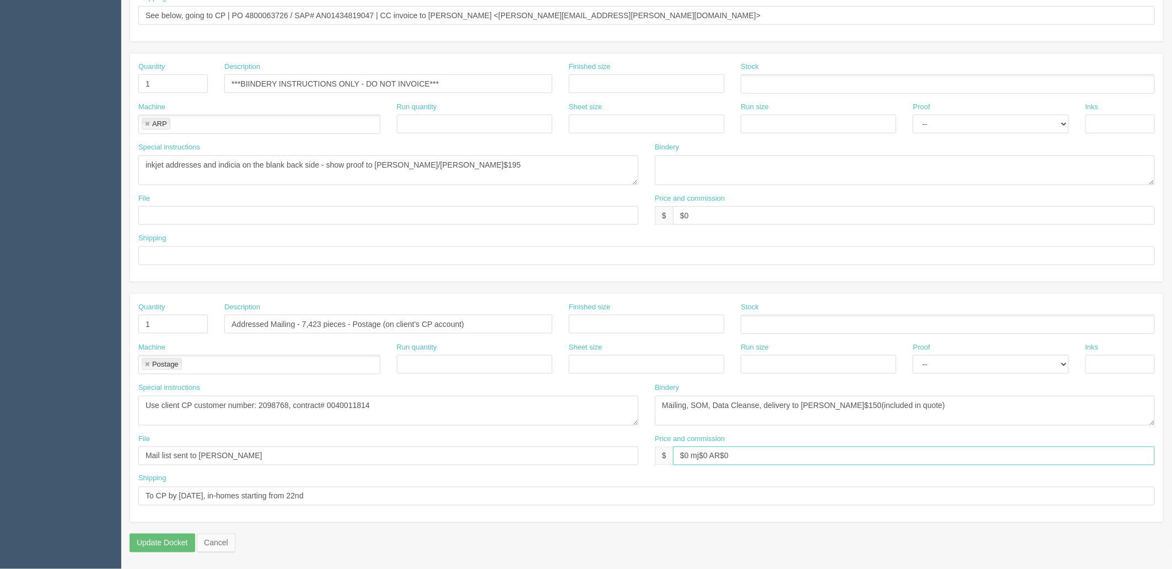
click at [414, 455] on div "File Mail list sent to Amy Price and commission $ $0 mj$0 AR$0" at bounding box center [646, 454] width 1033 height 40
drag, startPoint x: 347, startPoint y: 489, endPoint x: 331, endPoint y: 492, distance: 17.0
click at [331, 492] on input "To CP by 17th Sep, in-homes starting from 22nd" at bounding box center [646, 496] width 1017 height 19
drag, startPoint x: 234, startPoint y: 456, endPoint x: -63, endPoint y: 450, distance: 297.3
click at [0, 450] on html "PrintPing Zack Edit account ( zack@allrush.ca ) Logout Dockets Estimates" at bounding box center [586, 68] width 1172 height 1001
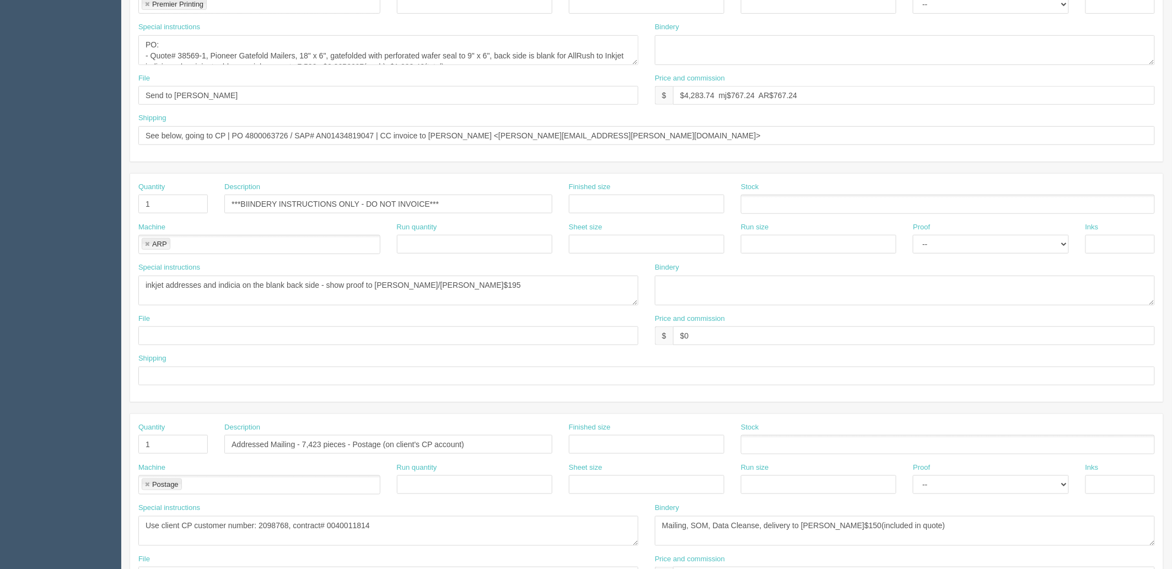
scroll to position [65, 0]
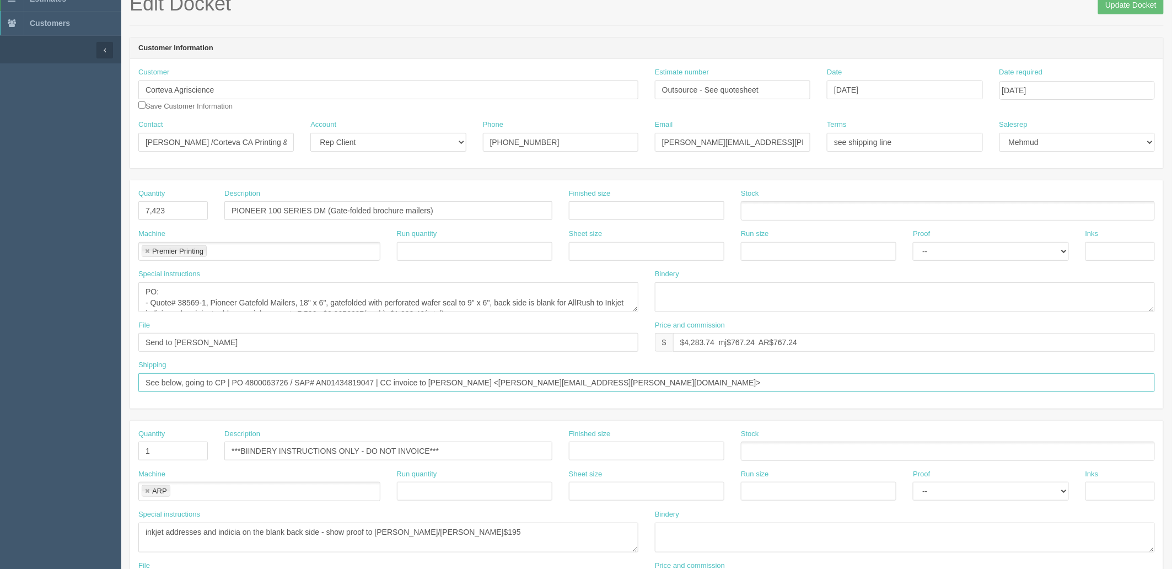
drag, startPoint x: 235, startPoint y: 382, endPoint x: 686, endPoint y: 387, distance: 451.1
click at [686, 387] on input "See below, going to CP | PO 4800063726 / SAP# AN01434819047 | CC invoice to Jen…" at bounding box center [646, 382] width 1017 height 19
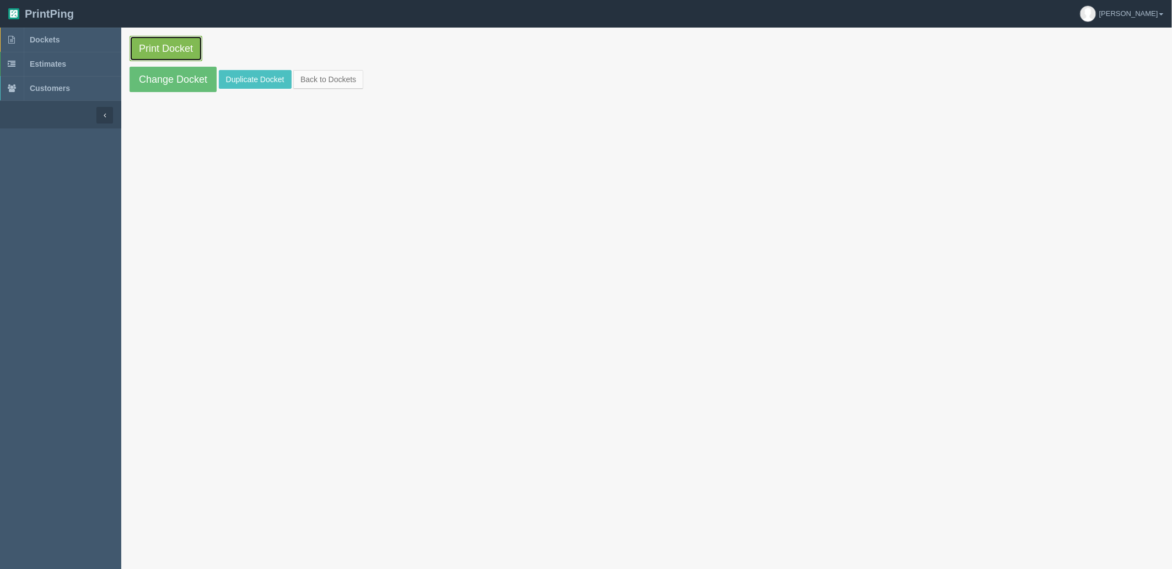
click at [175, 47] on link "Print Docket" at bounding box center [166, 48] width 73 height 25
click at [51, 42] on span "Dockets" at bounding box center [45, 39] width 30 height 9
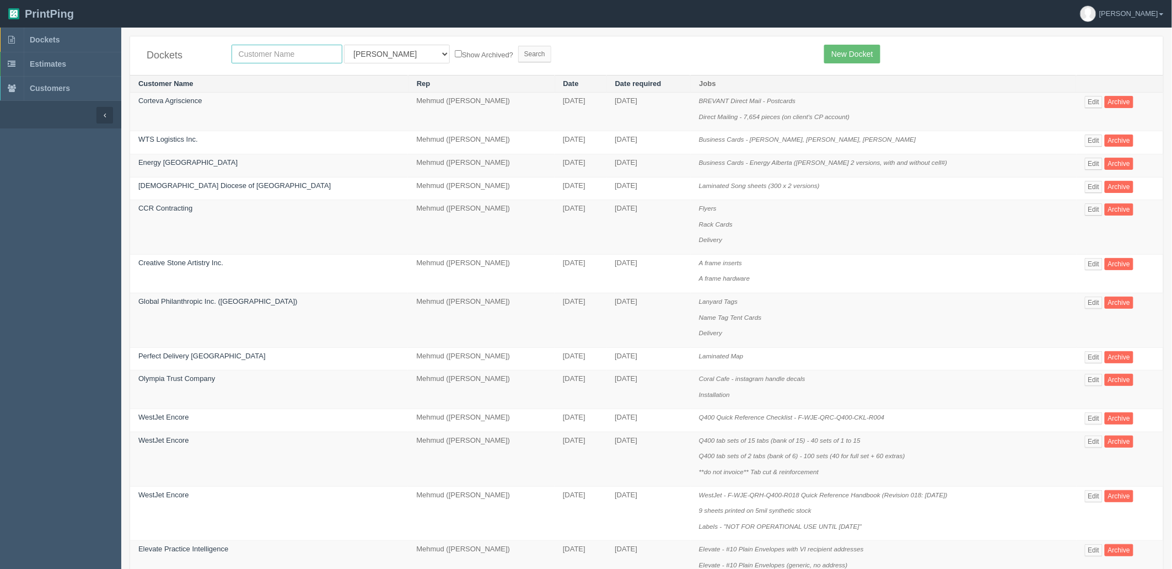
drag, startPoint x: 294, startPoint y: 51, endPoint x: 291, endPoint y: 41, distance: 10.3
click at [294, 47] on input "text" at bounding box center [287, 54] width 111 height 19
type input "corteva"
click at [518, 46] on input "Search" at bounding box center [534, 54] width 33 height 17
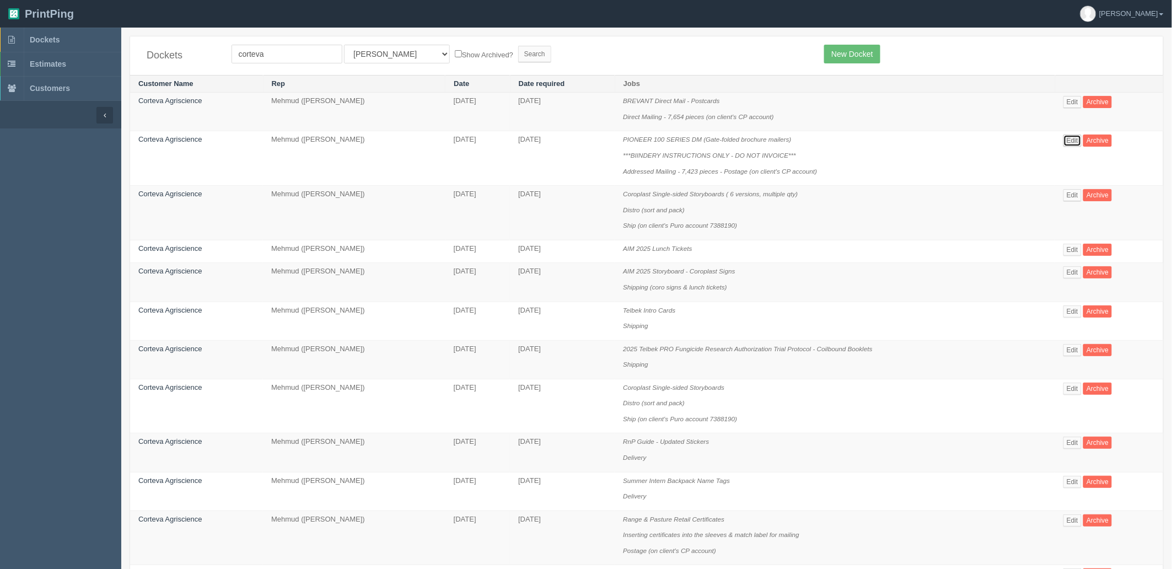
click at [1072, 138] on link "Edit" at bounding box center [1073, 141] width 18 height 12
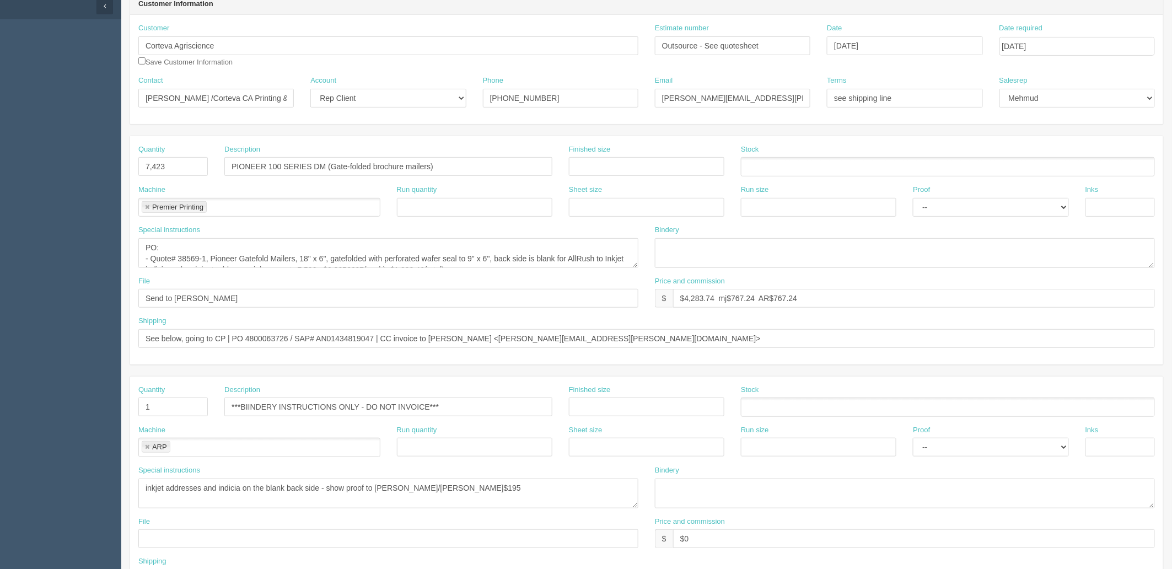
scroll to position [122, 0]
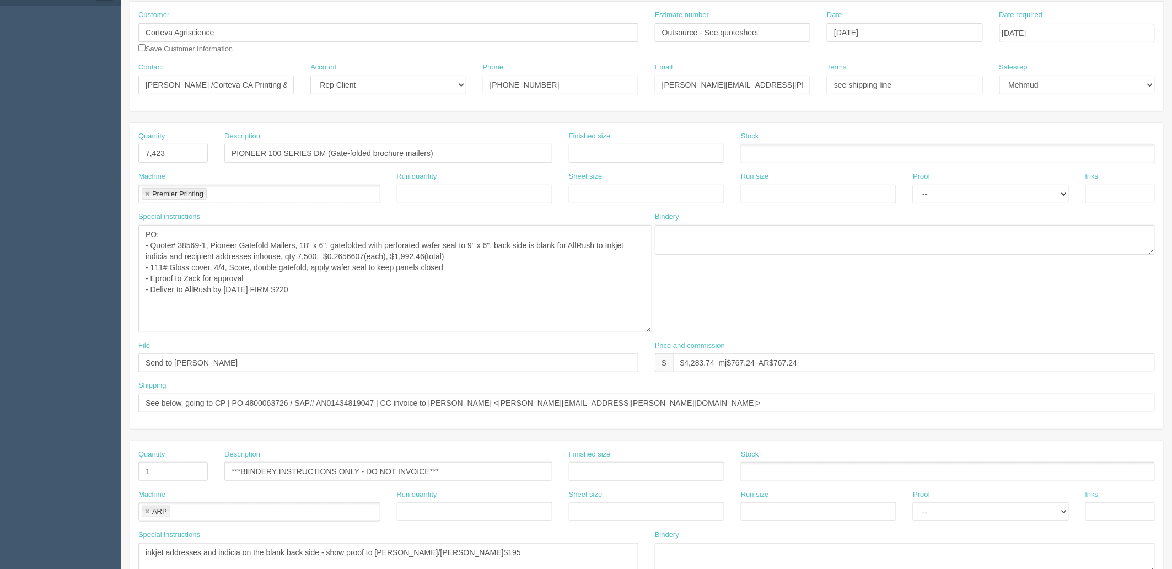
drag, startPoint x: 636, startPoint y: 251, endPoint x: 649, endPoint y: 330, distance: 79.4
click at [649, 330] on textarea "PO: - Quote# 38569-1, Pioneer Gatefold Mailers, 18" x 6", gatefolded with perfo…" at bounding box center [395, 279] width 514 height 108
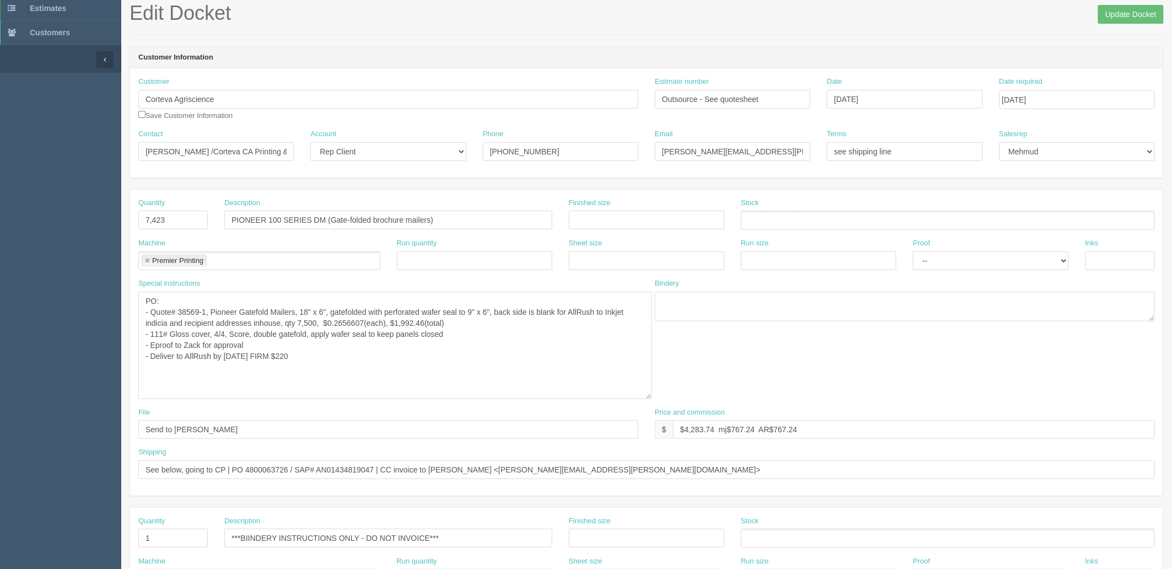
scroll to position [0, 0]
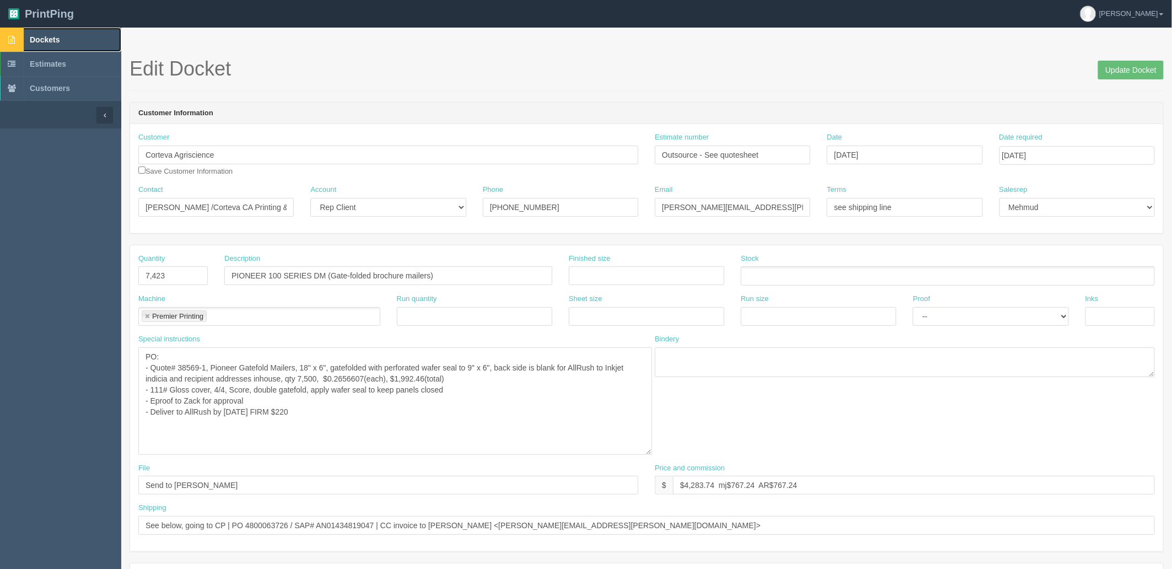
click at [52, 39] on span "Dockets" at bounding box center [45, 39] width 30 height 9
click at [266, 155] on input "Corteva Agriscience" at bounding box center [388, 155] width 500 height 19
click at [185, 206] on input "[PERSON_NAME] /Corteva CA Printing & Fulfillment" at bounding box center [215, 207] width 155 height 19
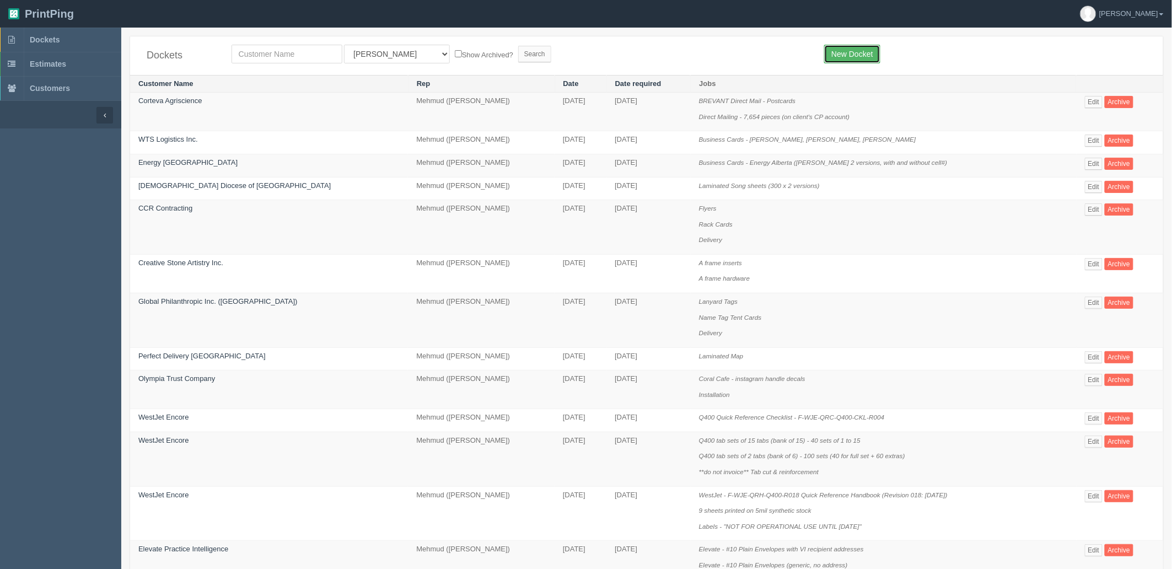
click at [863, 51] on link "New Docket" at bounding box center [852, 54] width 56 height 19
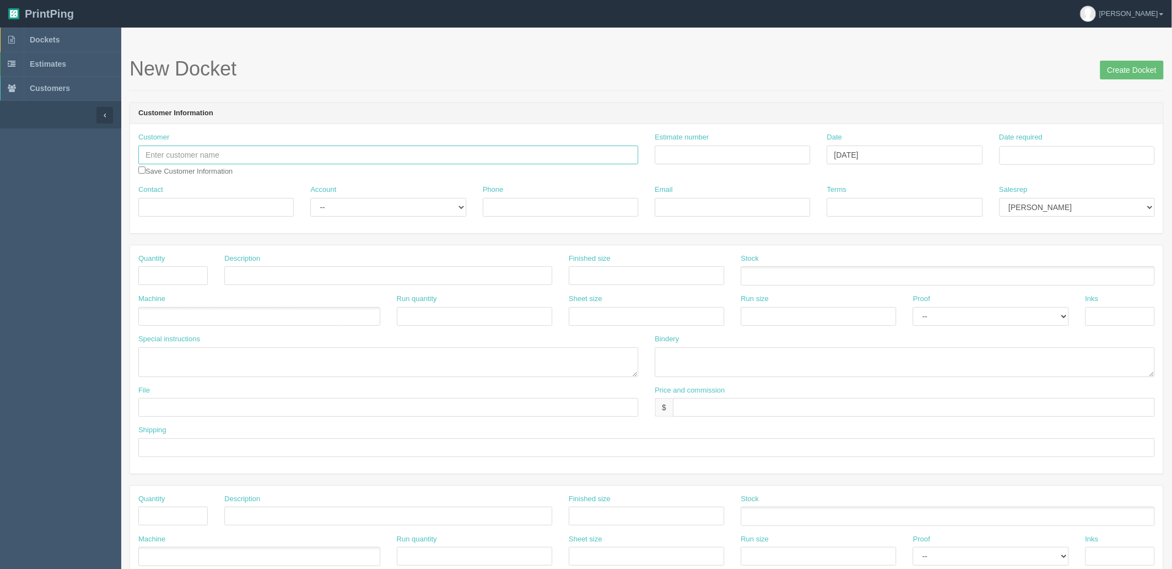
click at [360, 153] on input "text" at bounding box center [388, 155] width 500 height 19
paste input "Corteva Agriscience"
type input "Corteva Agriscience"
click at [186, 202] on input "Contact" at bounding box center [215, 207] width 155 height 19
click at [160, 205] on input "Contact" at bounding box center [215, 207] width 155 height 19
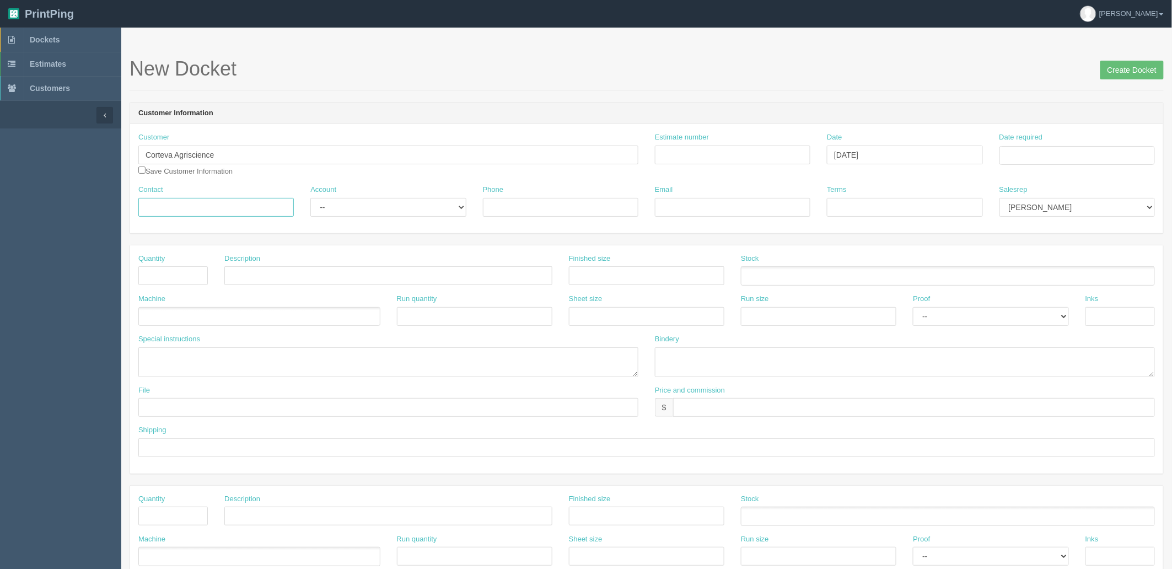
paste input "RAchel Jensen /Corteva CA Printing & Fulfillment"
type input "RAchel Jensen /Corteva CA Printing & Fulfillment"
click at [160, 280] on input "text" at bounding box center [172, 275] width 69 height 19
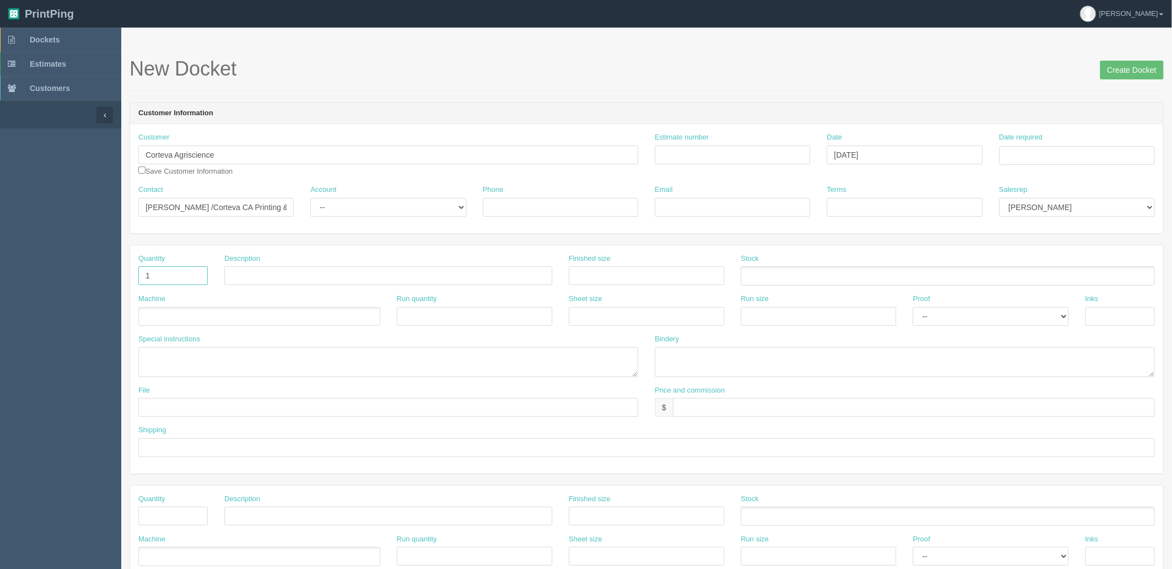
type input "1"
drag, startPoint x: 277, startPoint y: 272, endPoint x: 87, endPoint y: 285, distance: 190.1
click at [96, 286] on section "Dockets Estimates Customers" at bounding box center [586, 515] width 1172 height 974
click at [389, 273] on input "Wafer sealing by canada post on job#" at bounding box center [388, 275] width 328 height 19
click at [351, 277] on input "Wafer sealing by canada post on job#" at bounding box center [388, 275] width 328 height 19
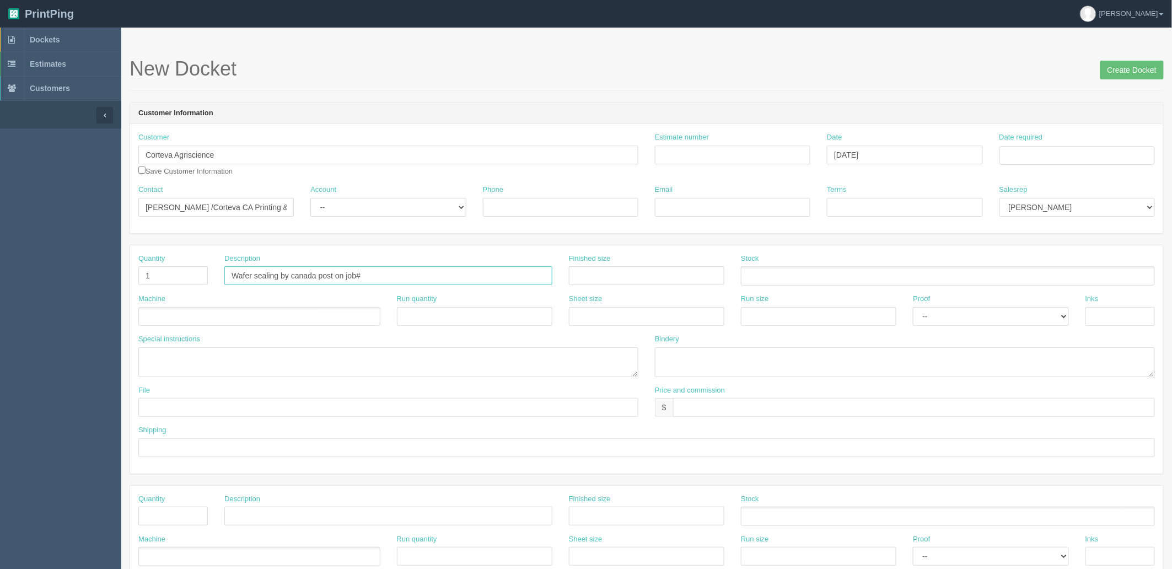
click at [385, 270] on input "Wafer sealing by canada post on job#" at bounding box center [388, 275] width 328 height 19
click at [398, 275] on input "Wafer sealing by canada post on job#" at bounding box center [388, 275] width 328 height 19
paste input "140849"
type input "Wafer sealing by canada post on job# 140849"
click at [204, 318] on ul at bounding box center [259, 316] width 242 height 19
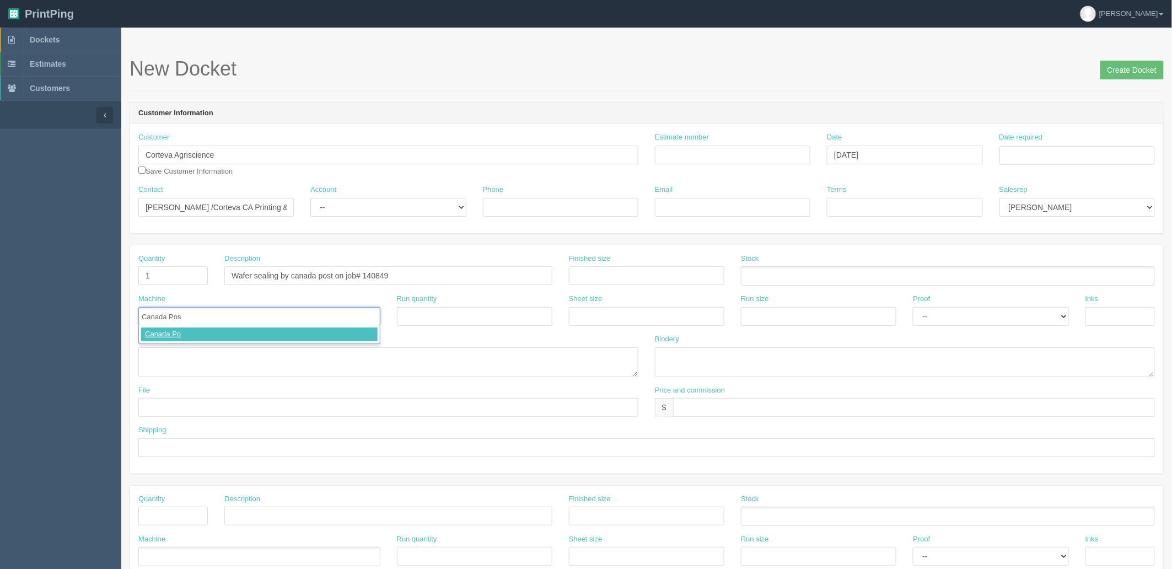
type input "Canada Post"
click at [293, 278] on input "Wafer sealing by canada post on job# 140849" at bounding box center [388, 275] width 328 height 19
click at [212, 351] on textarea at bounding box center [388, 362] width 500 height 30
click at [244, 357] on textarea at bounding box center [388, 362] width 500 height 30
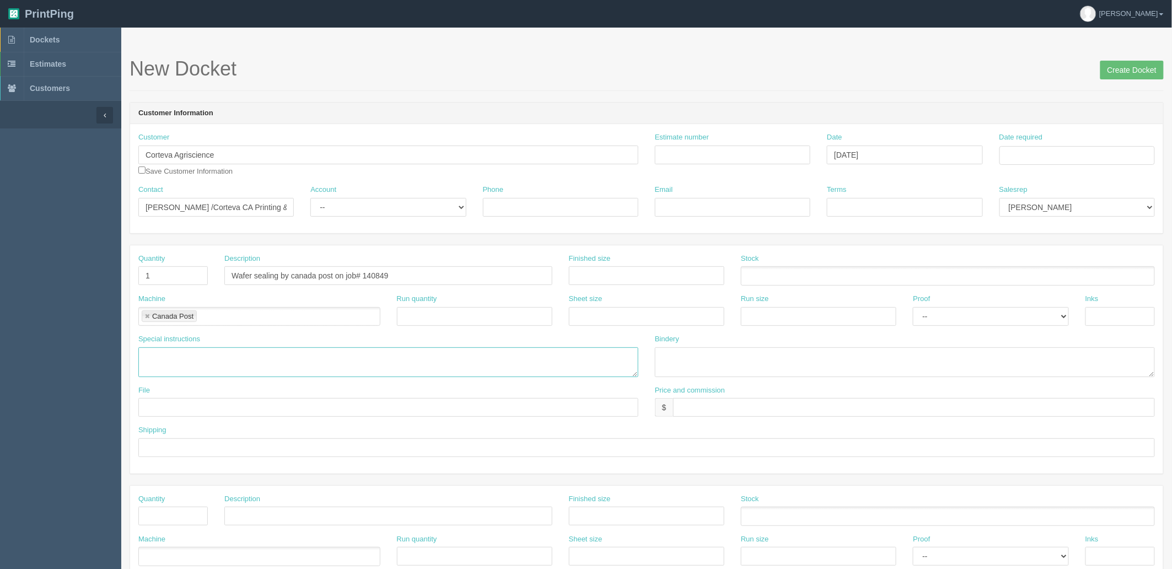
paste textarea "Service Ticket (161435557) SOM C179084409"
click at [318, 355] on textarea "Service Ticket (161435557) SOM C179084409" at bounding box center [388, 362] width 500 height 30
type textarea "Service Ticket (161435557) SOM C179084409 cost to wafer seal bottom; $371.15 + …"
click at [709, 409] on input "text" at bounding box center [914, 407] width 482 height 19
paste input "-mj185.58"
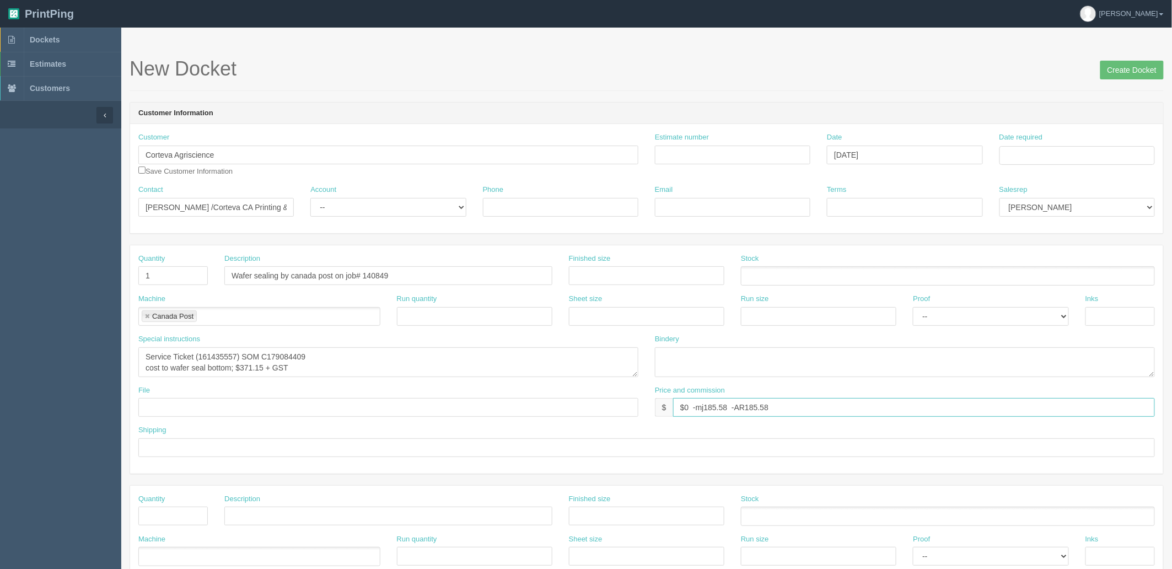
type input "$0 -mj185.58 -AR185.58"
type input "NA"
click at [448, 405] on input "text" at bounding box center [388, 407] width 500 height 19
type input "NA"
click at [367, 366] on textarea "Service Ticket (161435557) SOM C179084409 cost to wafer seal bottom; $371.15 + …" at bounding box center [388, 362] width 500 height 30
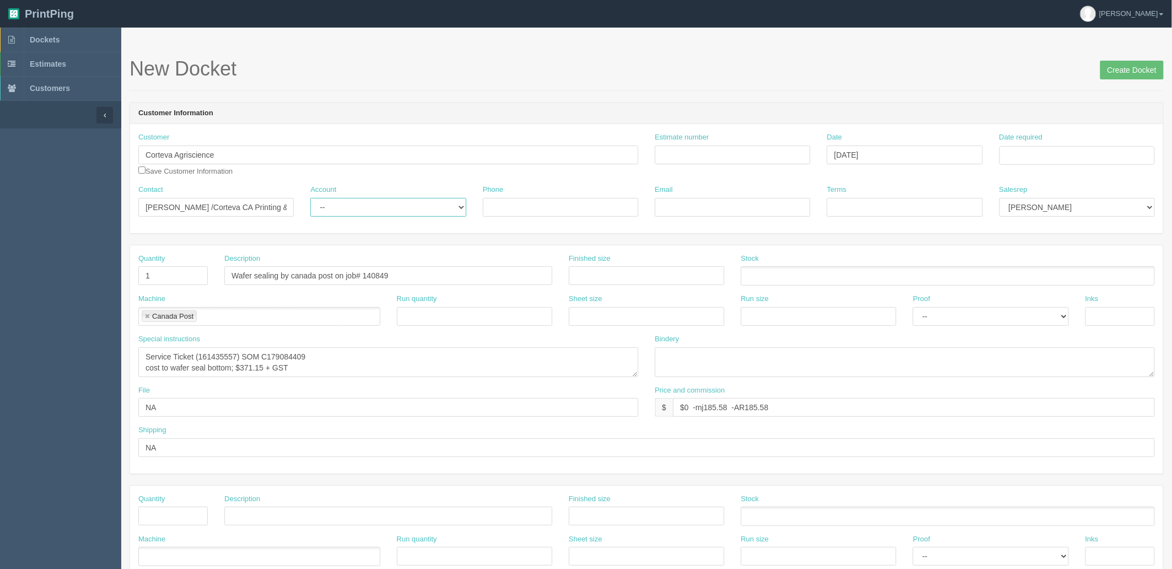
click at [335, 202] on select "-- Existing Client Allrush Client Rep Client" at bounding box center [387, 207] width 155 height 19
select select "Rep Client"
click at [310, 198] on select "-- Existing Client Allrush Client Rep Client" at bounding box center [387, 207] width 155 height 19
click at [212, 450] on input "NA" at bounding box center [646, 447] width 1017 height 19
type input "NA | Do not send this invoice to client"
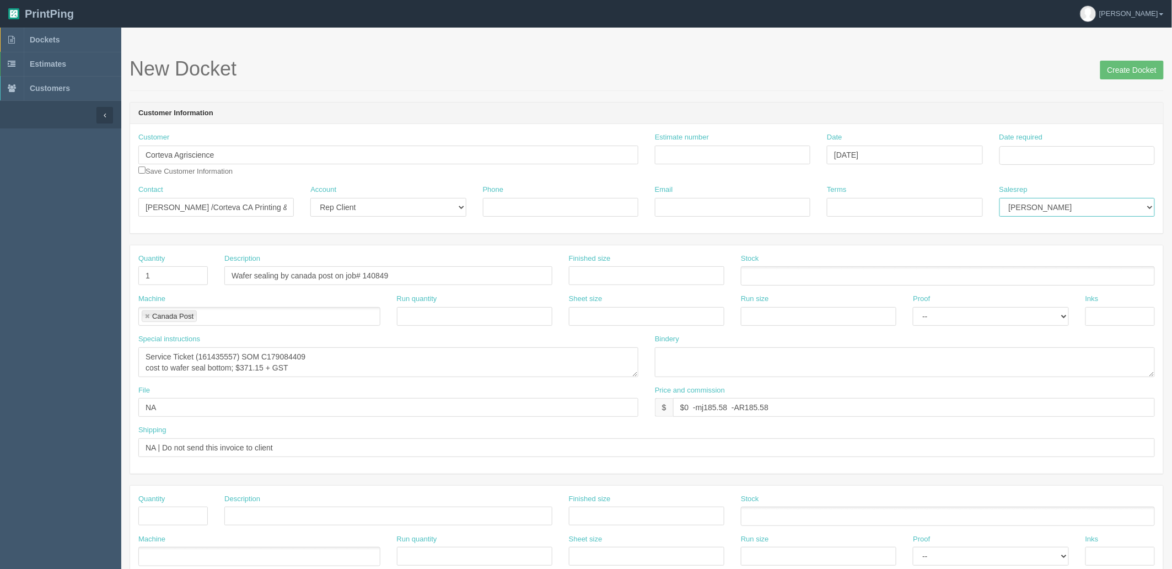
click at [1034, 208] on select "Mark Mikayla Aly Stacy Rebecca Matthew Viki Phil Greg Jim Sam Brandon Zach Stev…" at bounding box center [1077, 207] width 155 height 19
select select "8"
click at [1000, 198] on select "Mark Mikayla Aly Stacy Rebecca Matthew Viki Phil Greg Jim Sam Brandon Zach Stev…" at bounding box center [1077, 207] width 155 height 19
click at [1021, 153] on input "Date required" at bounding box center [1077, 155] width 155 height 19
click at [1038, 245] on td "16" at bounding box center [1040, 246] width 14 height 16
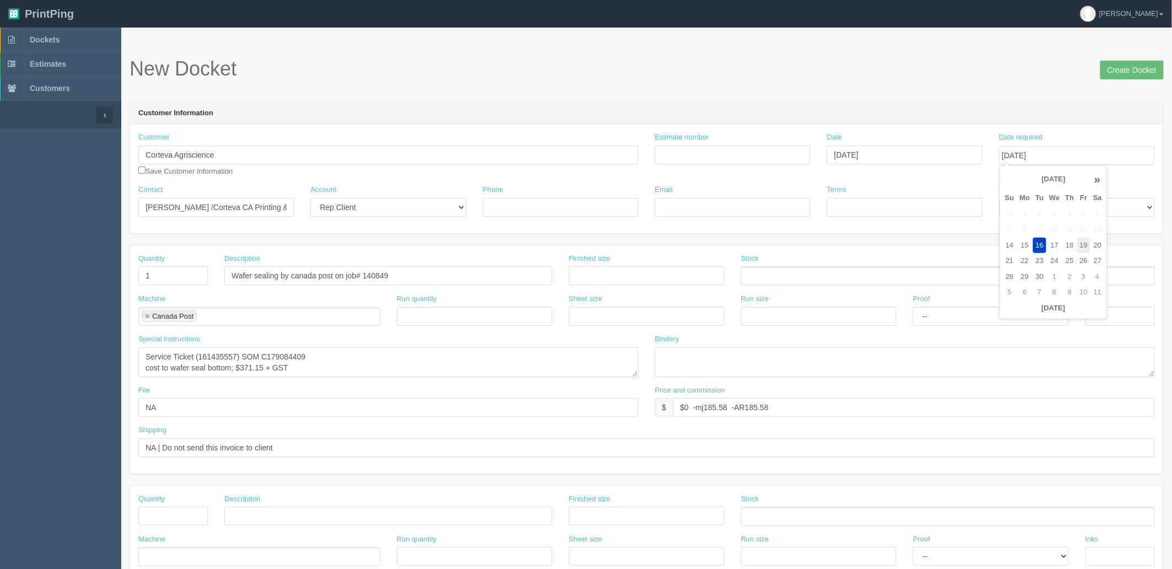
click at [1090, 244] on td "19" at bounding box center [1083, 246] width 13 height 16
type input "[DATE]"
drag, startPoint x: 934, startPoint y: 100, endPoint x: 926, endPoint y: 101, distance: 7.8
click at [931, 100] on form "New Docket Create Docket Customer Information Customer Corteva Agriscience Cort…" at bounding box center [647, 521] width 1034 height 927
click at [697, 156] on input "Estimate number" at bounding box center [732, 155] width 155 height 19
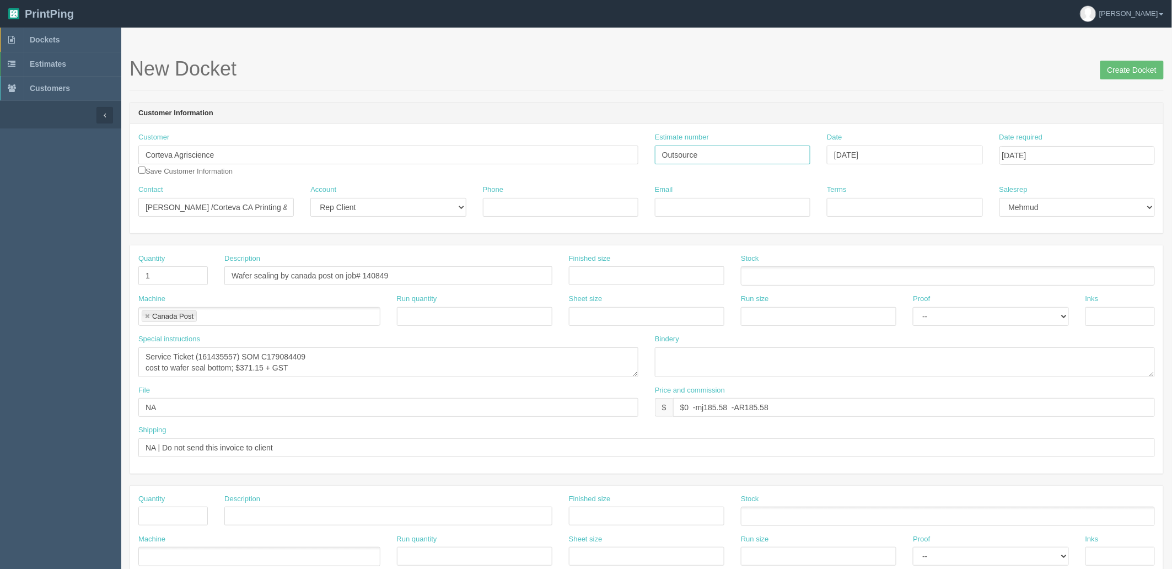
type input "Outsource"
click at [675, 199] on input "Email" at bounding box center [732, 207] width 155 height 19
click at [908, 202] on input "Terms" at bounding box center [904, 207] width 155 height 19
type input "NA"
click at [313, 452] on input "NA | Do not send this invoice to client" at bounding box center [646, 447] width 1017 height 19
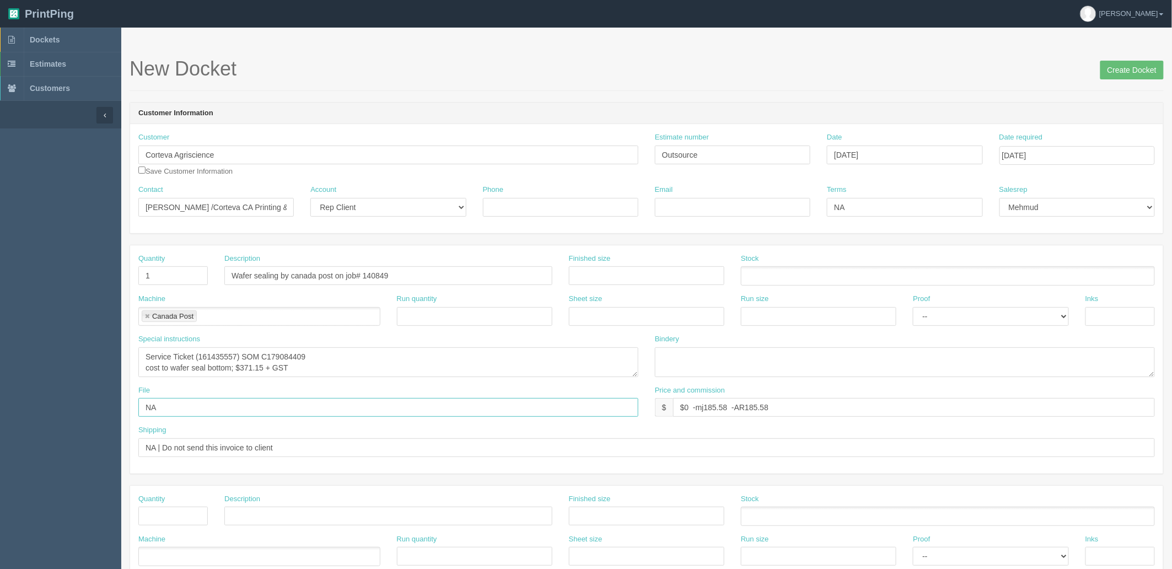
click at [346, 410] on input "NA" at bounding box center [388, 407] width 500 height 19
click at [389, 370] on textarea "Service Ticket (161435557) SOM C179084409 cost to wafer seal bottom; $371.15 + …" at bounding box center [388, 362] width 500 height 30
click at [399, 369] on textarea "Service Ticket (161435557) SOM C179084409 cost to wafer seal bottom; $371.15 + …" at bounding box center [388, 362] width 500 height 30
click at [362, 347] on textarea "Service Ticket (161435557) SOM C179084409 cost to wafer seal bottom; $371.15 + …" at bounding box center [388, 362] width 500 height 30
click at [350, 273] on input "Wafer sealing by canada post on job# 140849" at bounding box center [388, 275] width 328 height 19
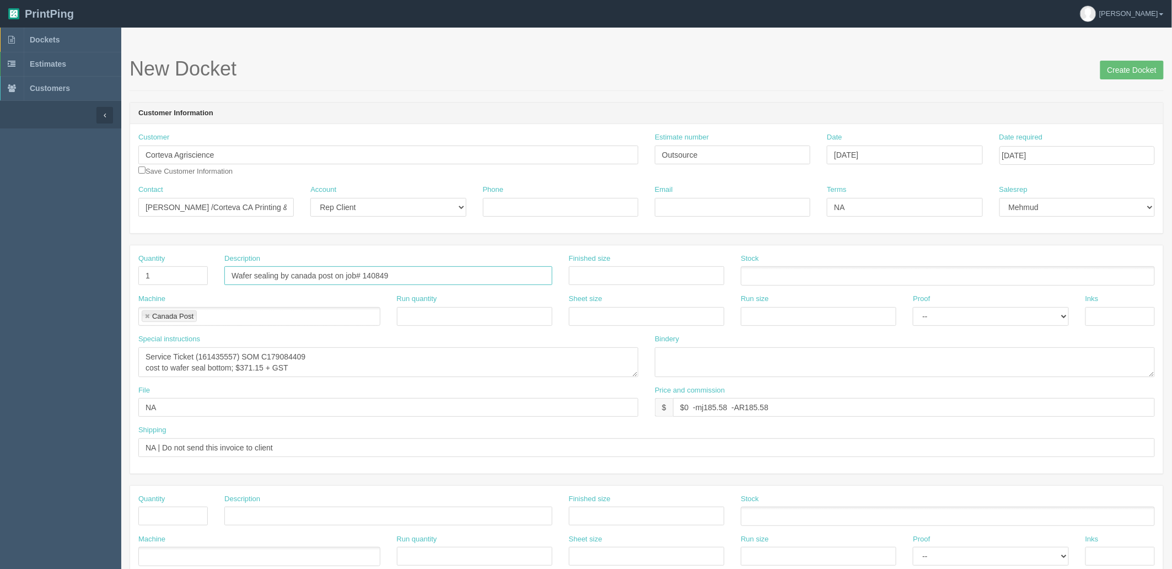
click at [410, 276] on input "Wafer sealing by canada post on job# 140849" at bounding box center [388, 275] width 328 height 19
type input "Wafer sealing by canada post on job# 140849 (personalized gate folded mailers)"
click at [347, 359] on textarea "Service Ticket (161435557) SOM C179084409 cost to wafer seal bottom; $371.15 + …" at bounding box center [388, 362] width 500 height 30
click at [353, 368] on textarea "Service Ticket (161435557) SOM C179084409 cost to wafer seal bottom; $371.15 + …" at bounding box center [388, 362] width 500 height 30
click at [351, 357] on textarea "Service Ticket (161435557) SOM C179084409 cost to wafer seal bottom; $371.15 + …" at bounding box center [388, 362] width 500 height 30
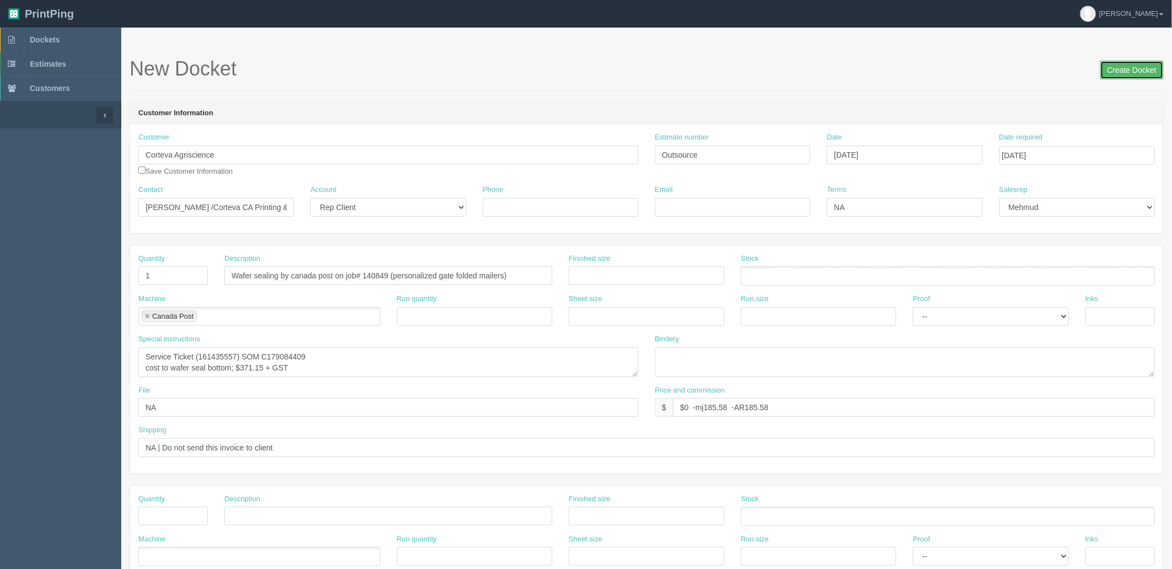
click at [1131, 69] on input "Create Docket" at bounding box center [1132, 70] width 63 height 19
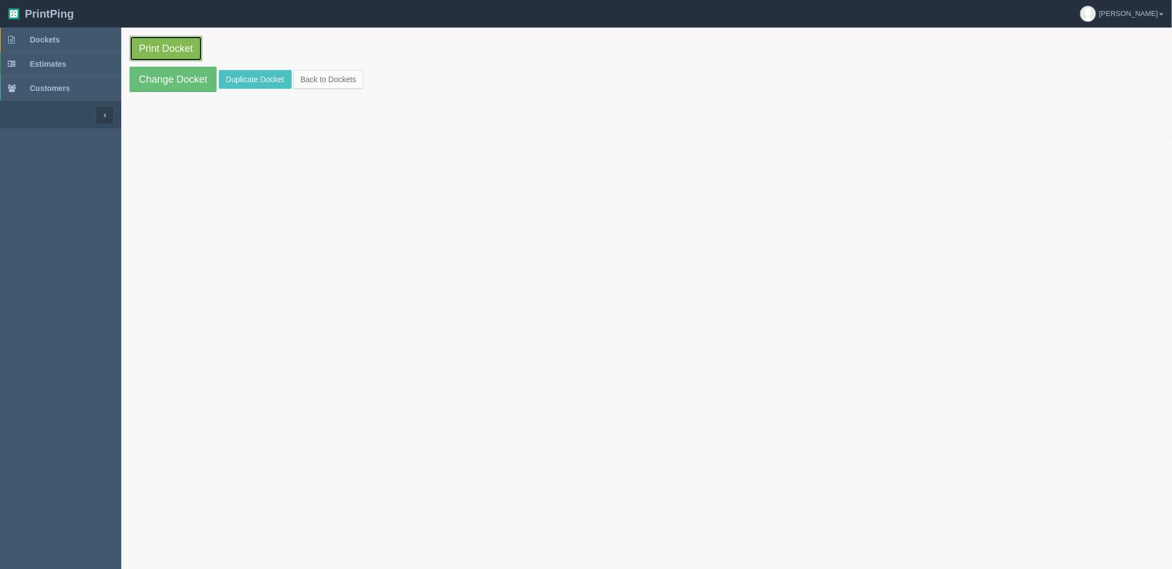
click at [184, 47] on link "Print Docket" at bounding box center [166, 48] width 73 height 25
click at [71, 44] on link "Dockets" at bounding box center [60, 40] width 121 height 24
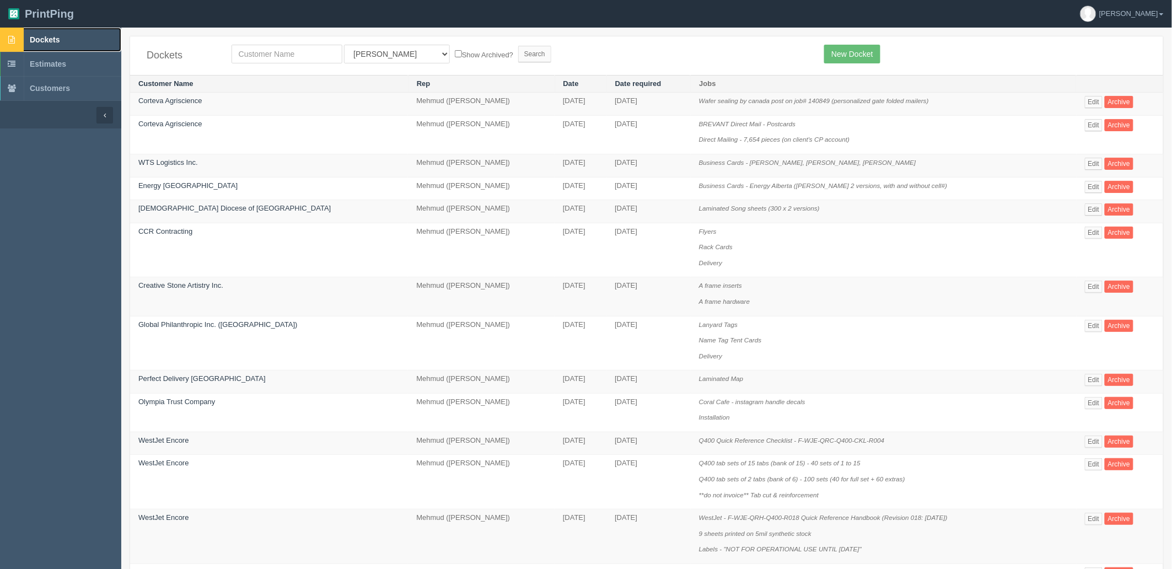
click at [72, 40] on link "Dockets" at bounding box center [60, 40] width 121 height 24
click at [58, 33] on link "Dockets" at bounding box center [60, 40] width 121 height 24
